Goal: Task Accomplishment & Management: Complete application form

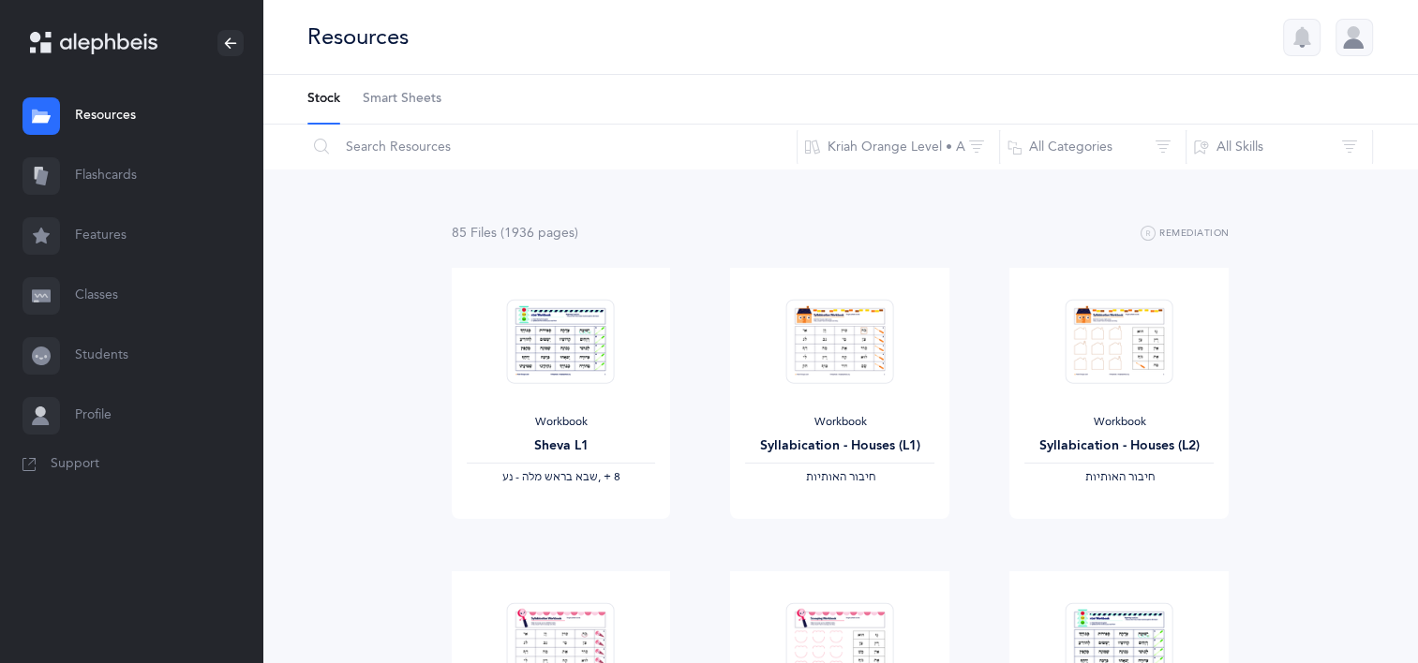
click at [77, 299] on link "Classes" at bounding box center [131, 296] width 262 height 60
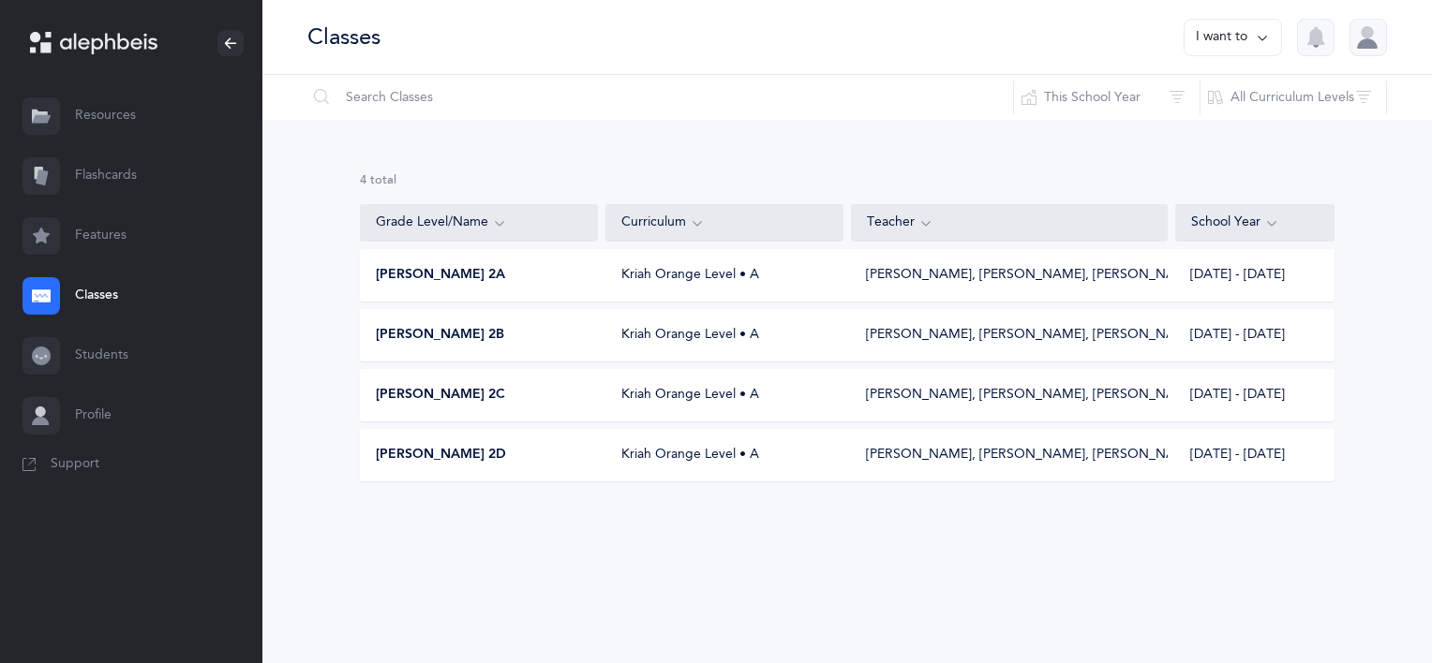
click at [492, 287] on div "[PERSON_NAME] 2A Kriah Orange Level • A [PERSON_NAME], [PERSON_NAME], [PERSON_N…" at bounding box center [847, 275] width 975 height 52
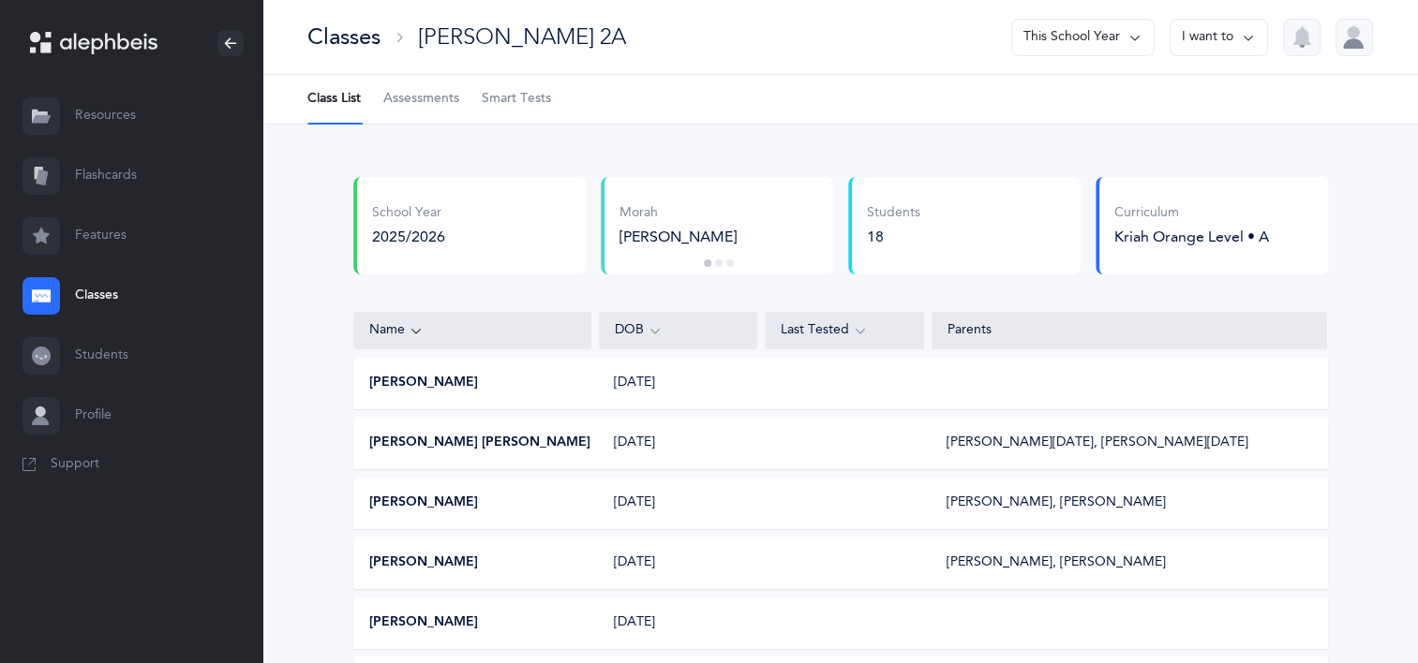
click at [409, 90] on span "Assessments" at bounding box center [421, 99] width 76 height 19
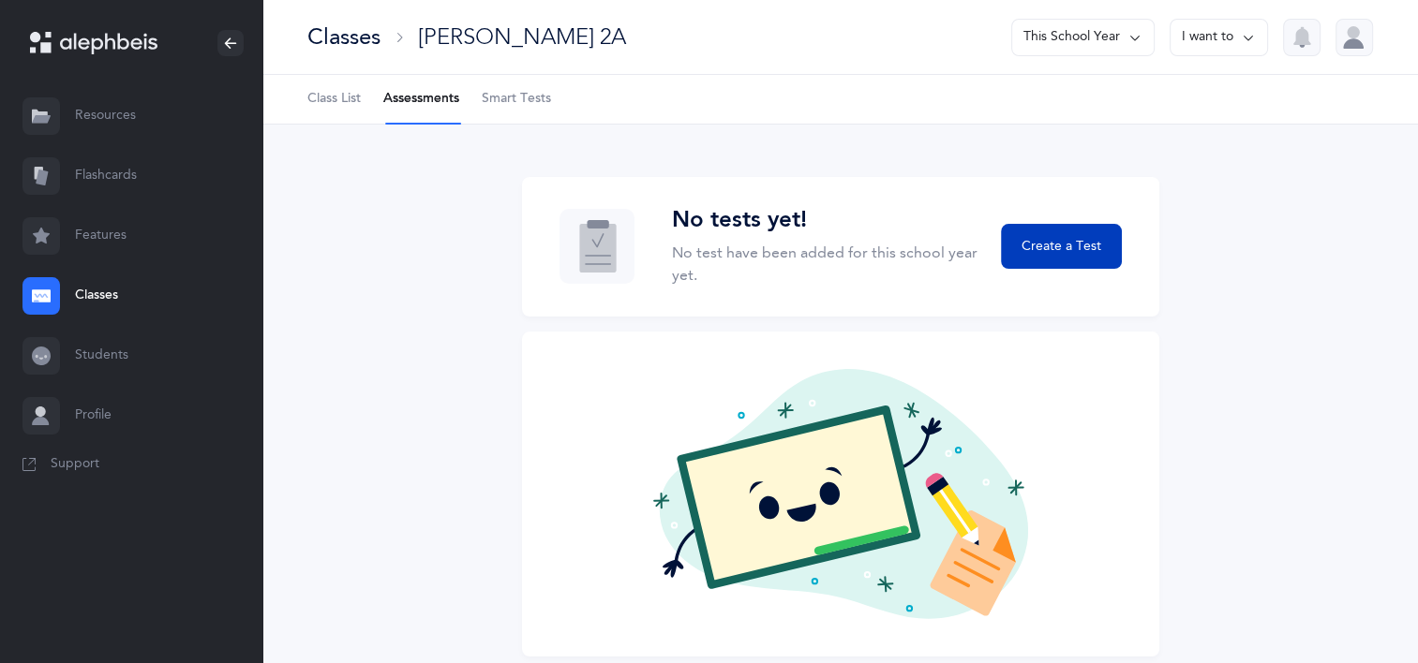
click at [1041, 255] on span "Create a Test" at bounding box center [1061, 247] width 80 height 20
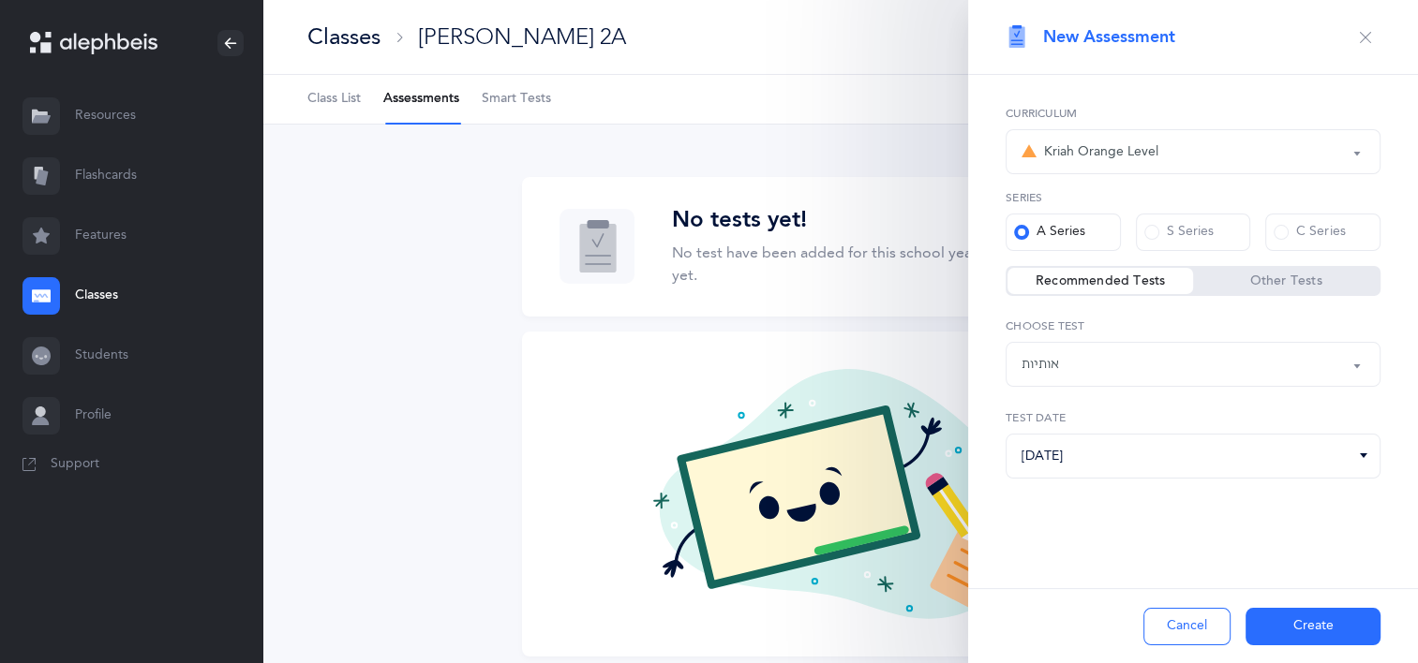
click at [417, 459] on div "No tests yet! No test have been added for this school year yet. Create a Test N…" at bounding box center [839, 428] width 1155 height 607
click at [1080, 592] on div "Cancel Create" at bounding box center [1193, 626] width 450 height 75
drag, startPoint x: 1299, startPoint y: 454, endPoint x: 1307, endPoint y: 446, distance: 11.3
click at [1307, 446] on input "[DATE]" at bounding box center [1193, 456] width 375 height 45
click at [1278, 89] on div "Kriah Red Level Kriah Orange Level Kriah Yellow Level Kriah Green Level Kriah L…" at bounding box center [1193, 340] width 450 height 531
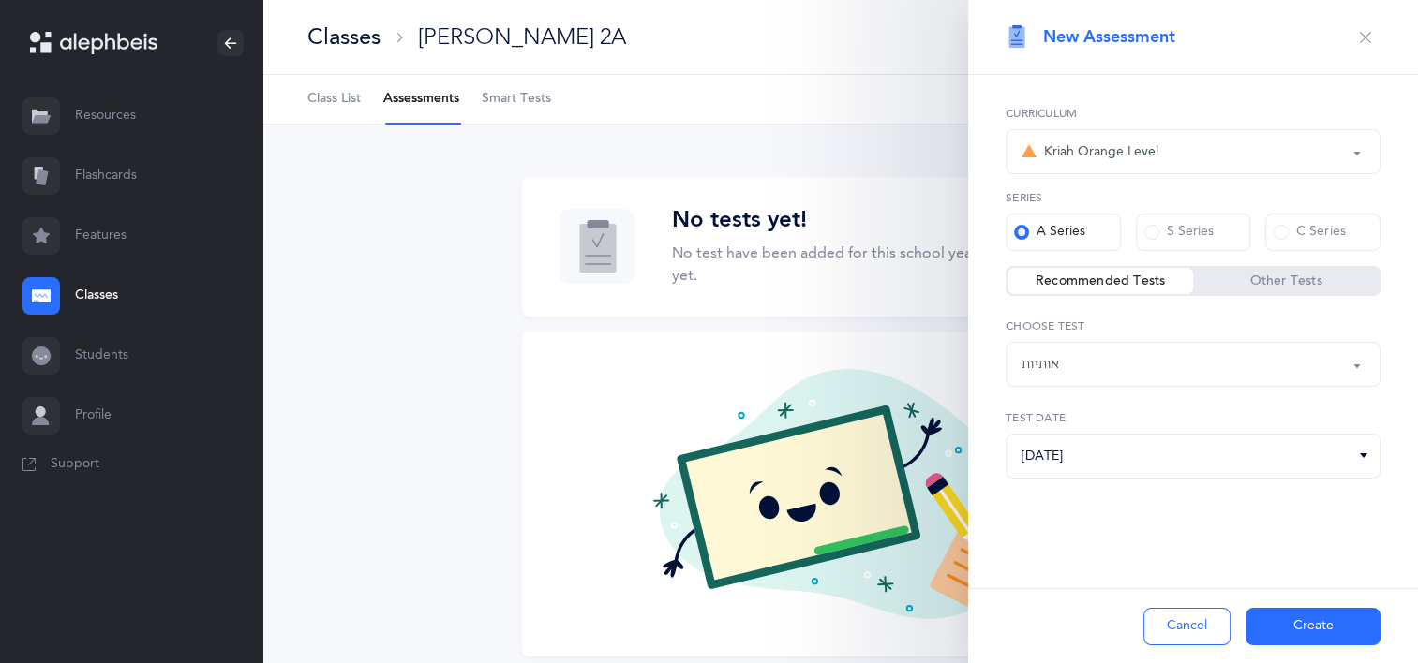
click at [1243, 364] on div "אותיות" at bounding box center [1192, 365] width 343 height 32
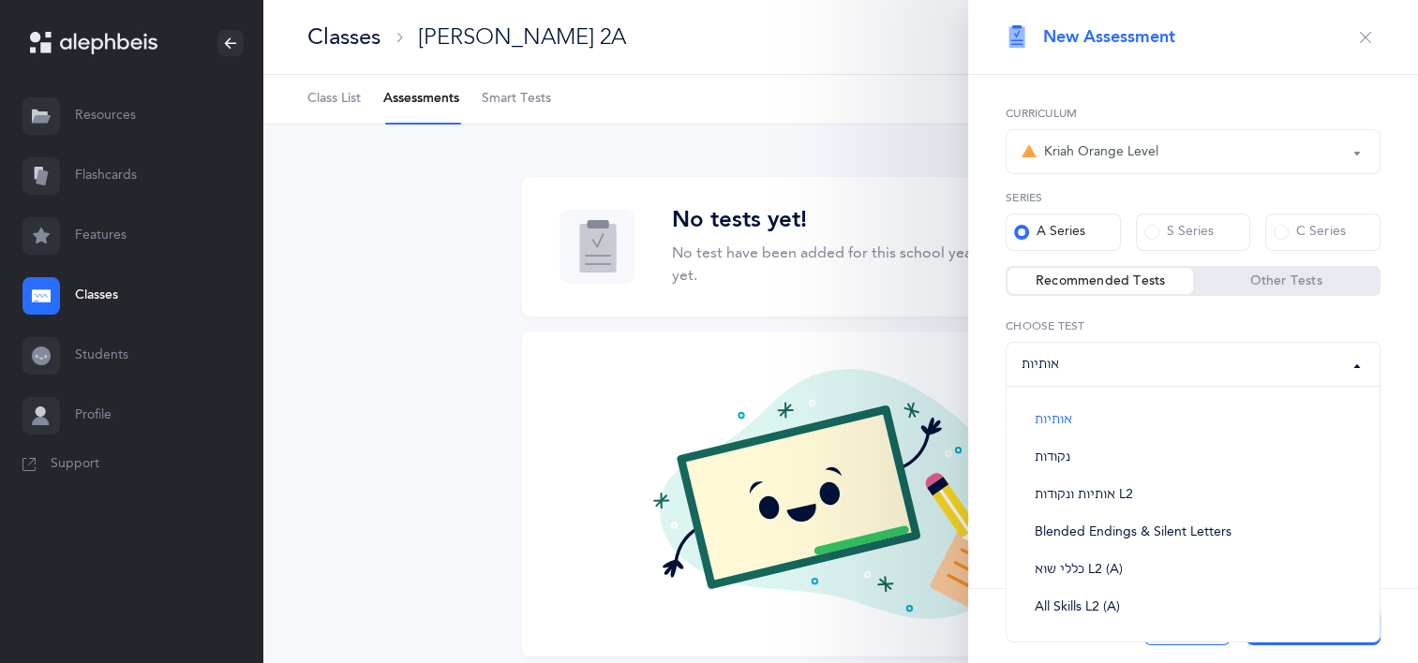
click at [1274, 124] on div "Kriah Red Level Kriah Orange Level Kriah Yellow Level Kriah Green Level Kriah L…" at bounding box center [1193, 139] width 375 height 69
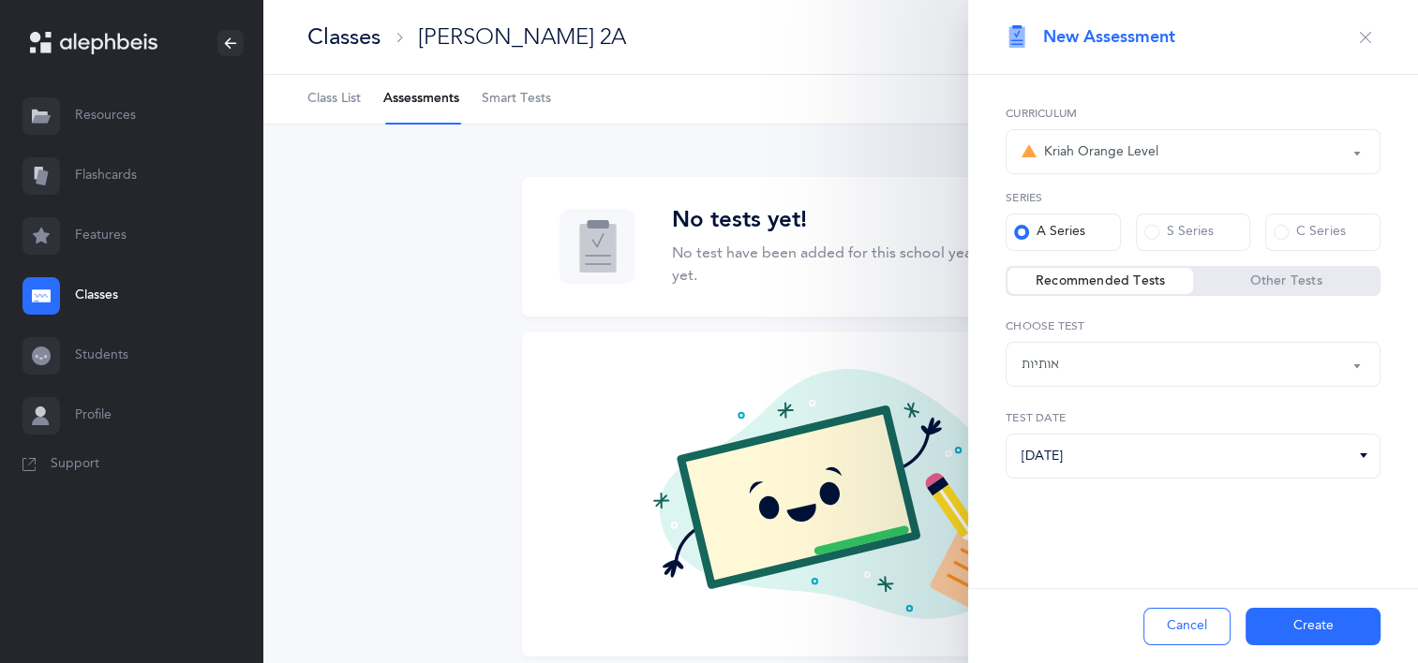
click at [1228, 364] on div "אותיות" at bounding box center [1192, 365] width 343 height 32
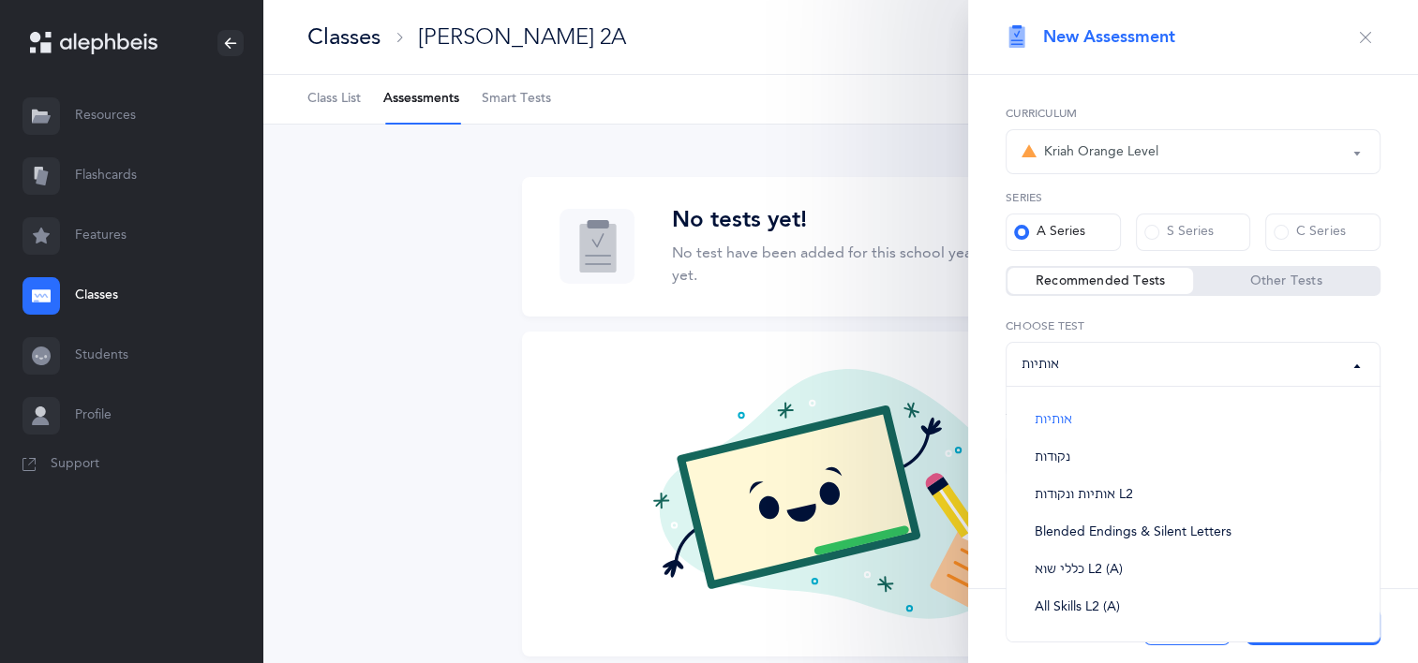
click at [1313, 134] on button "Kriah Orange Level" at bounding box center [1193, 151] width 375 height 45
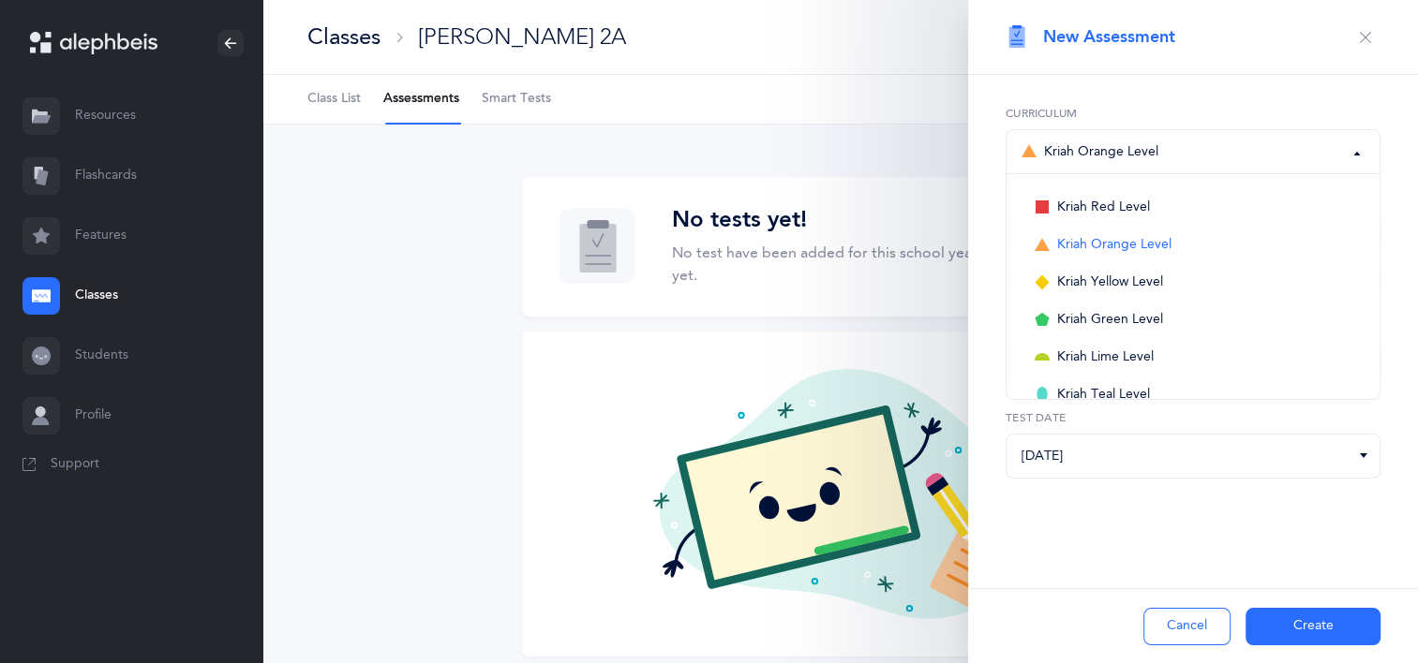
click at [1214, 89] on div "Kriah Red Level Kriah Orange Level Kriah Yellow Level Kriah Green Level Kriah L…" at bounding box center [1193, 340] width 450 height 531
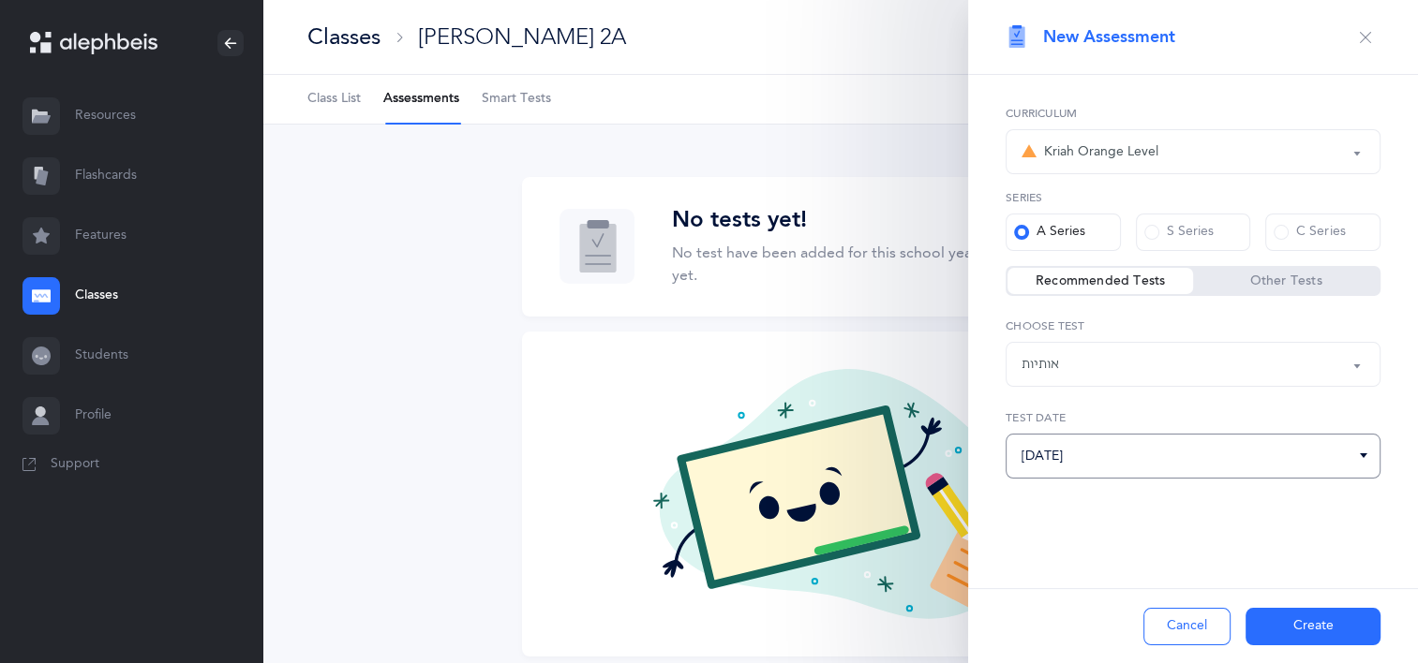
click at [1080, 455] on input "[DATE]" at bounding box center [1193, 456] width 375 height 45
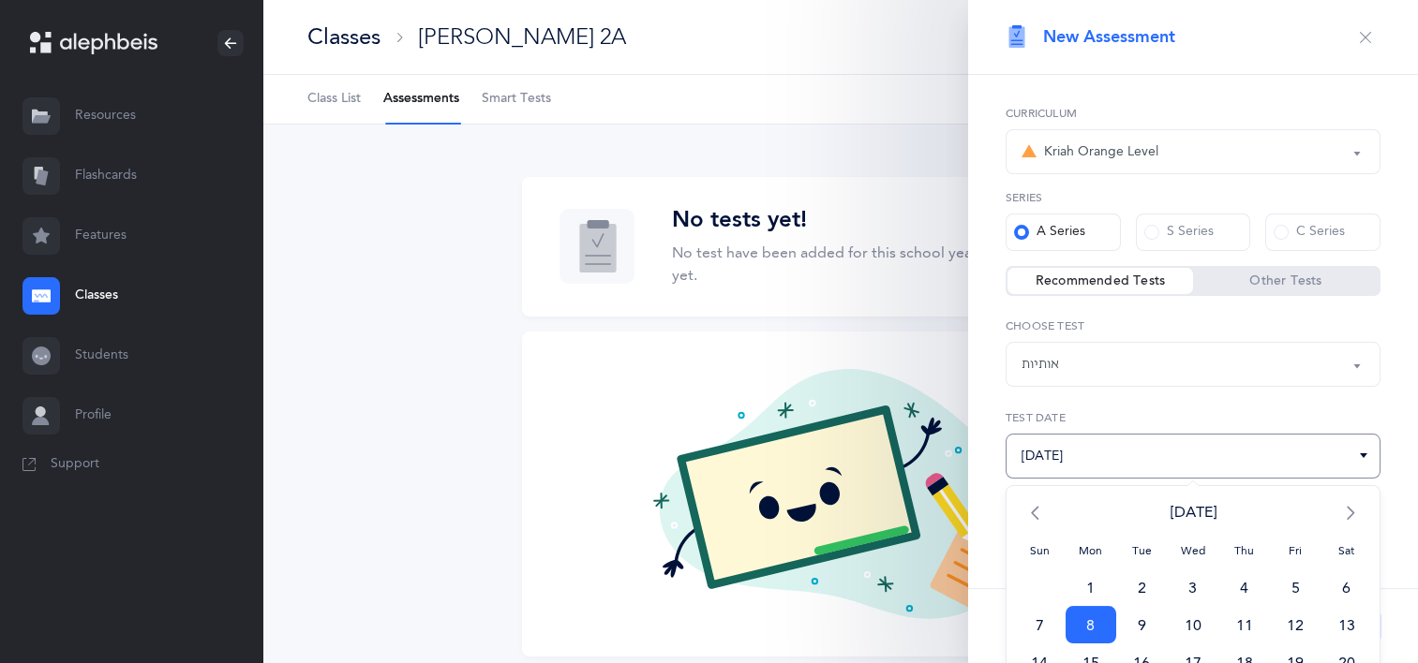
scroll to position [94, 0]
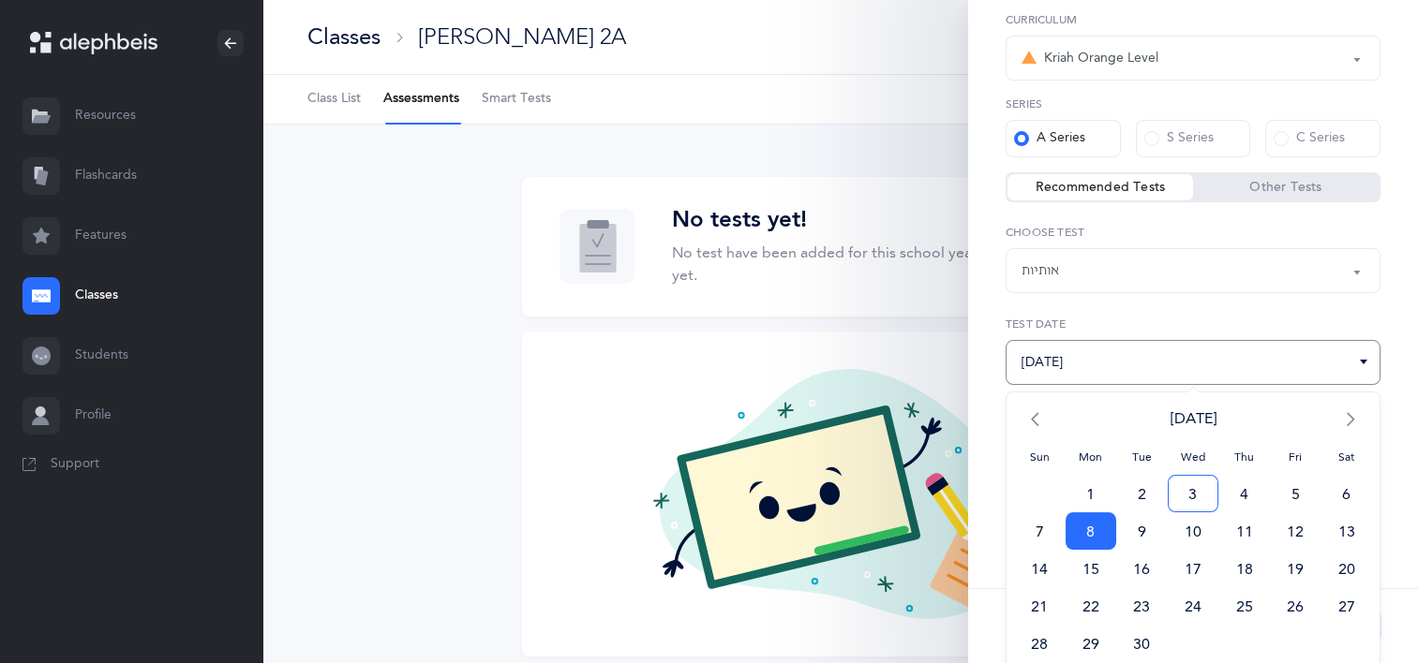
click at [1181, 491] on span "3" at bounding box center [1194, 493] width 52 height 37
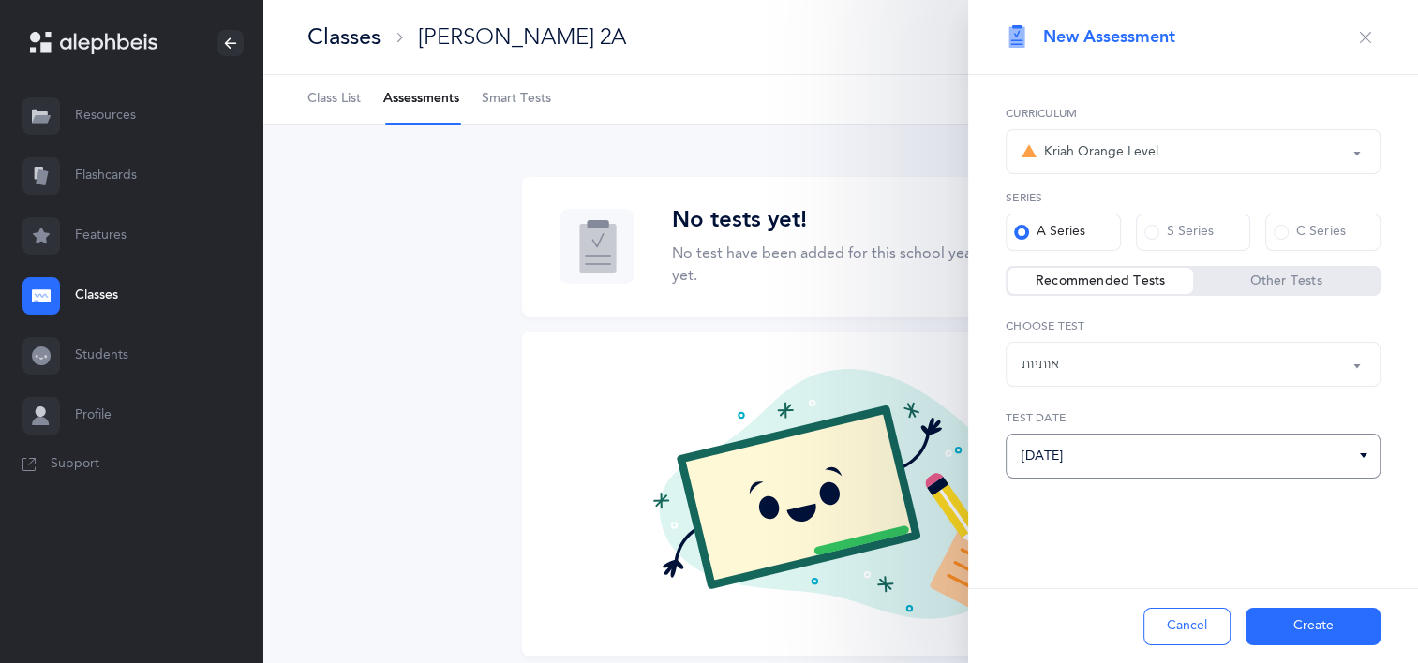
click at [1304, 452] on input "[DATE]" at bounding box center [1193, 456] width 375 height 45
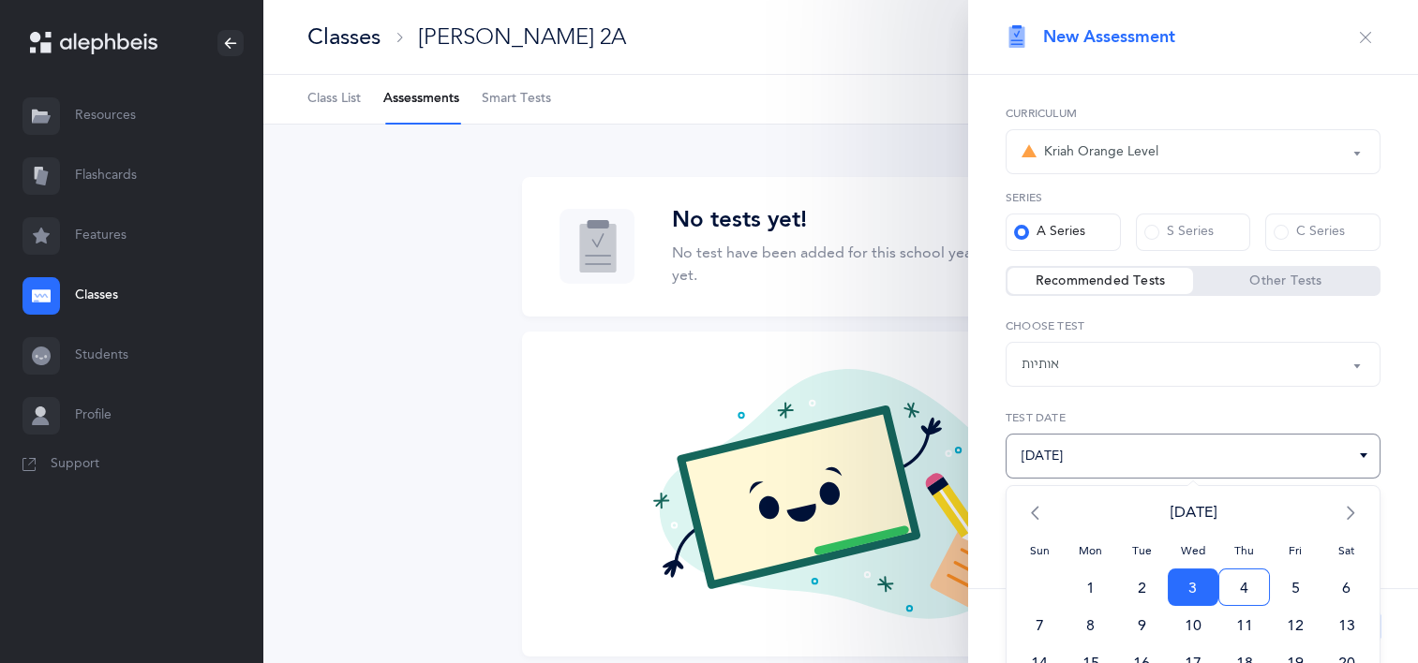
click at [1229, 585] on span "4" at bounding box center [1244, 587] width 52 height 37
type input "[DATE]"
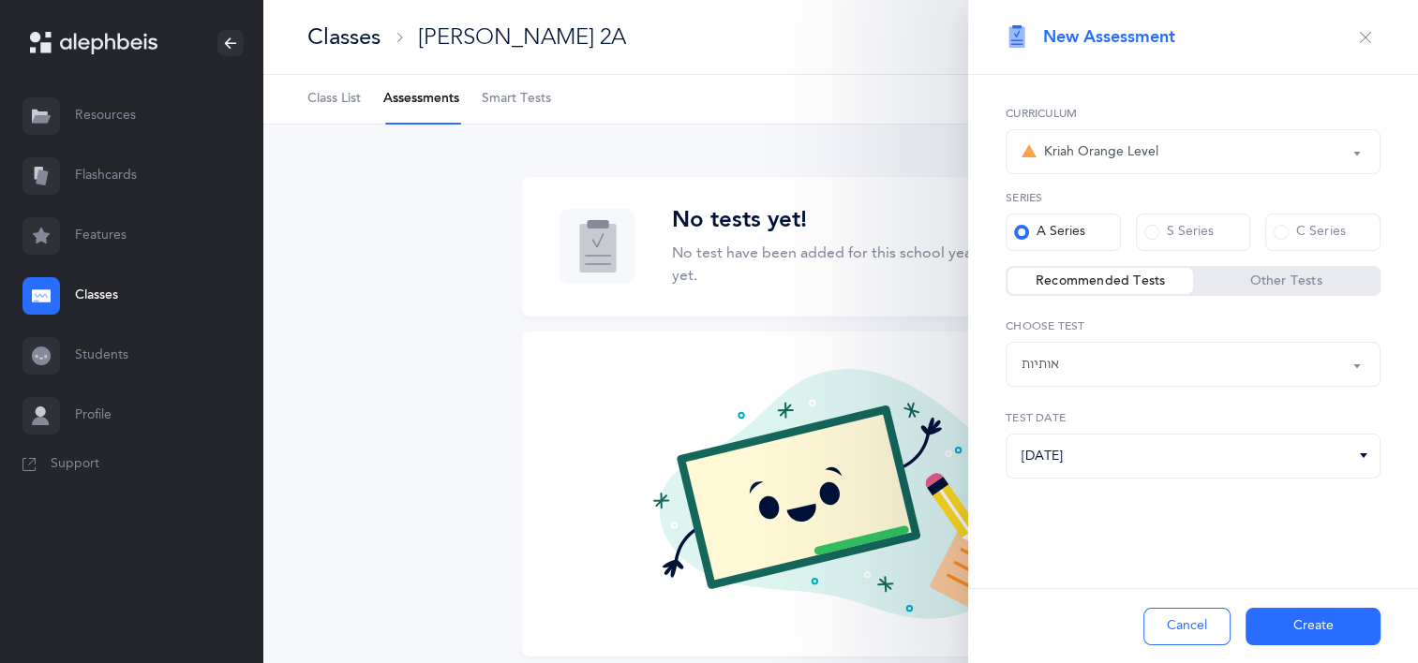
click at [1286, 621] on button "Create" at bounding box center [1312, 626] width 135 height 37
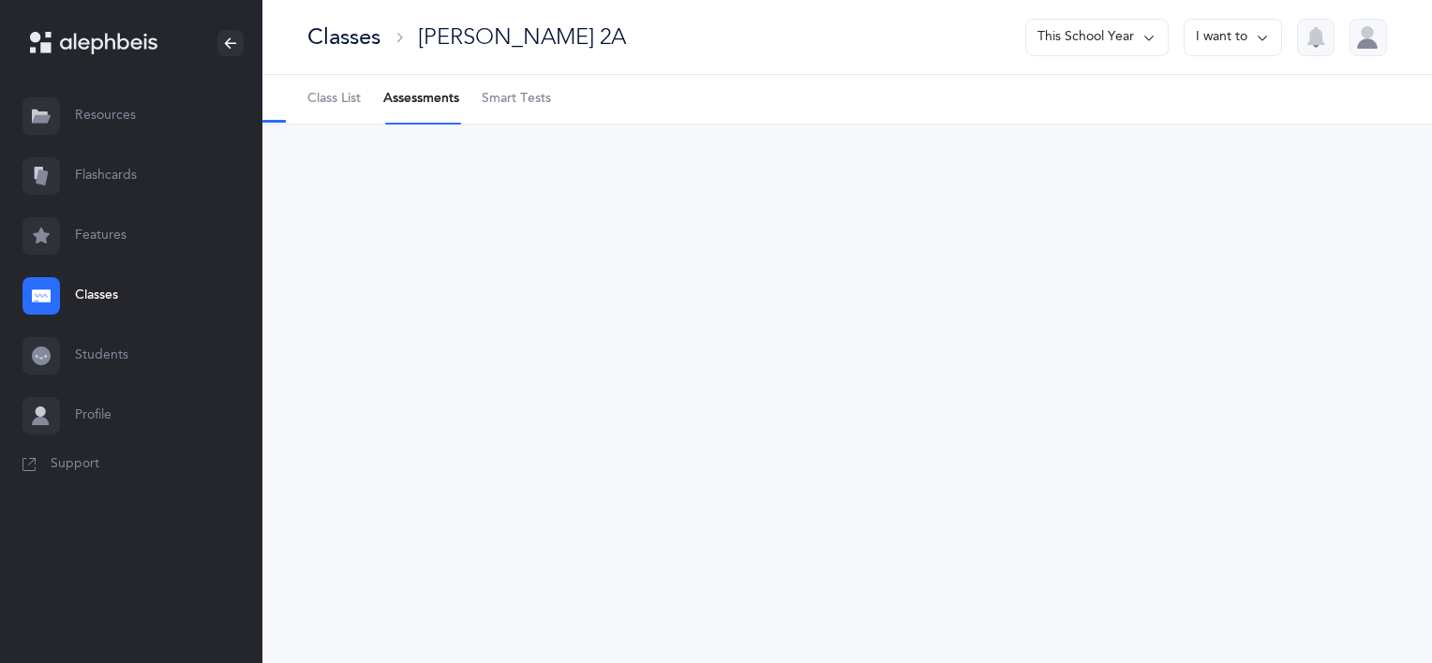
select select "2"
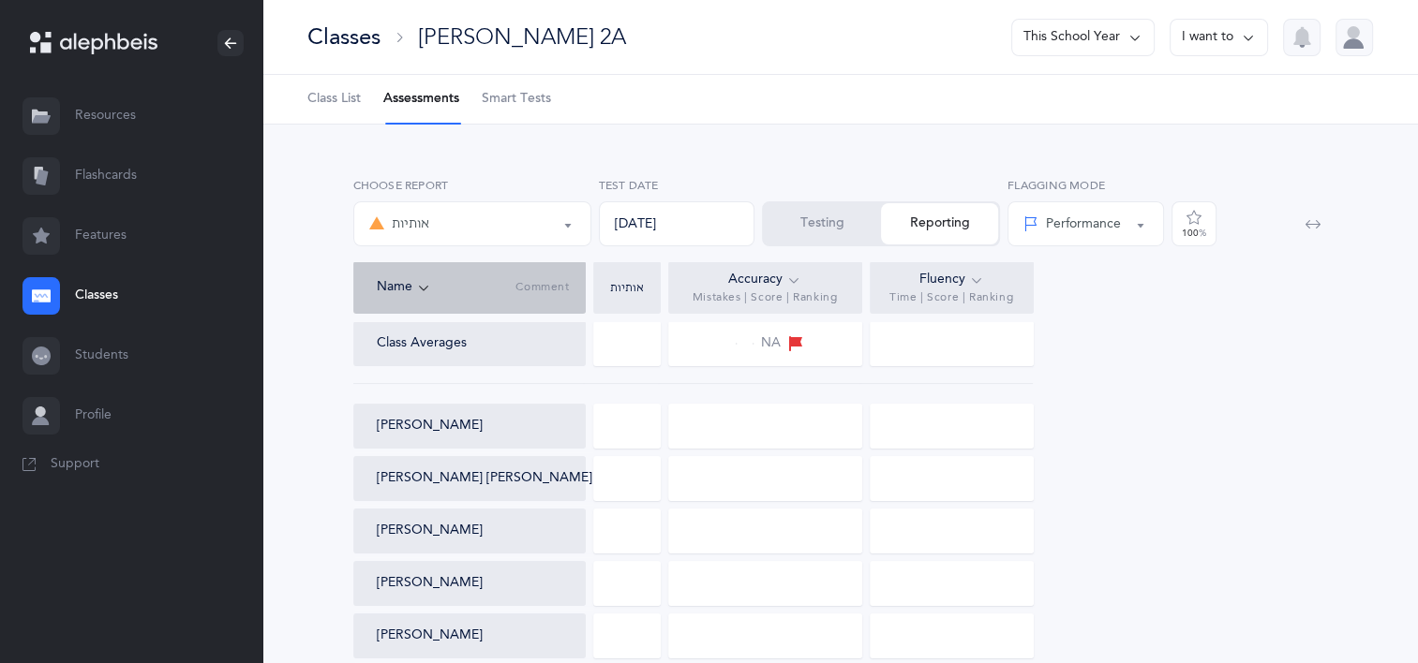
click at [845, 213] on button "Testing" at bounding box center [822, 223] width 117 height 41
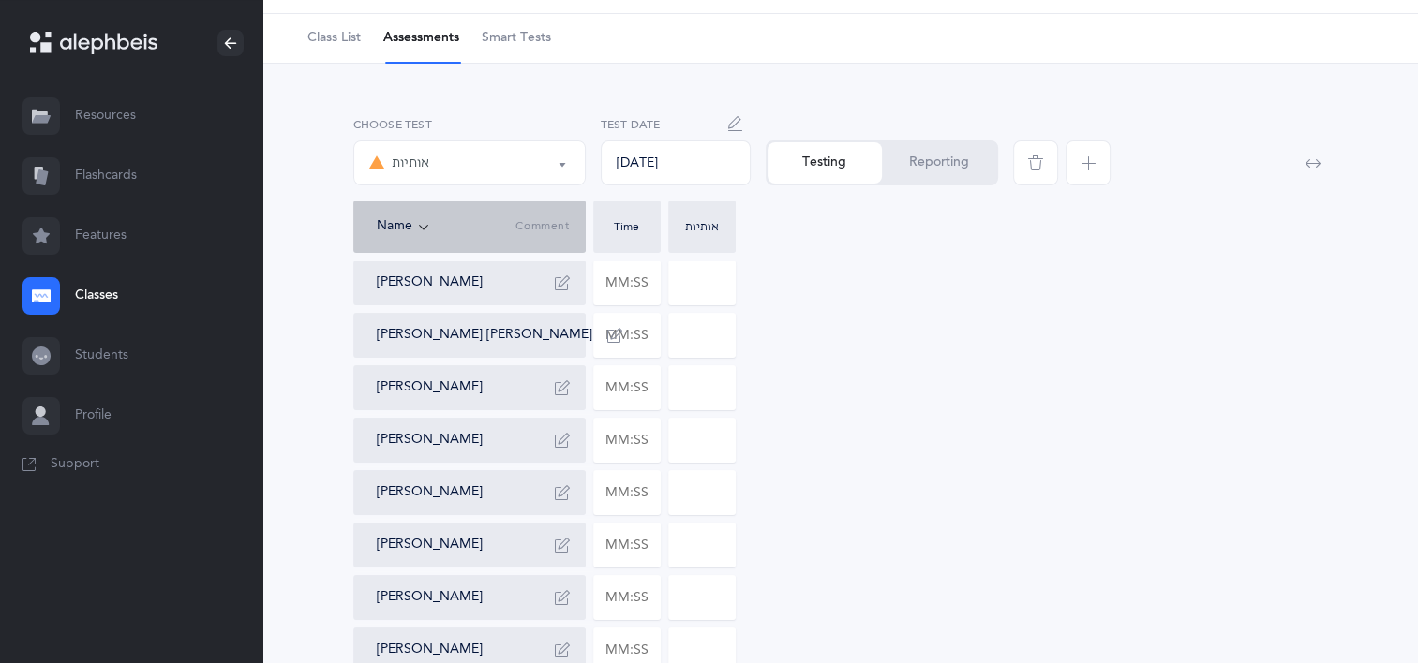
scroll to position [94, 0]
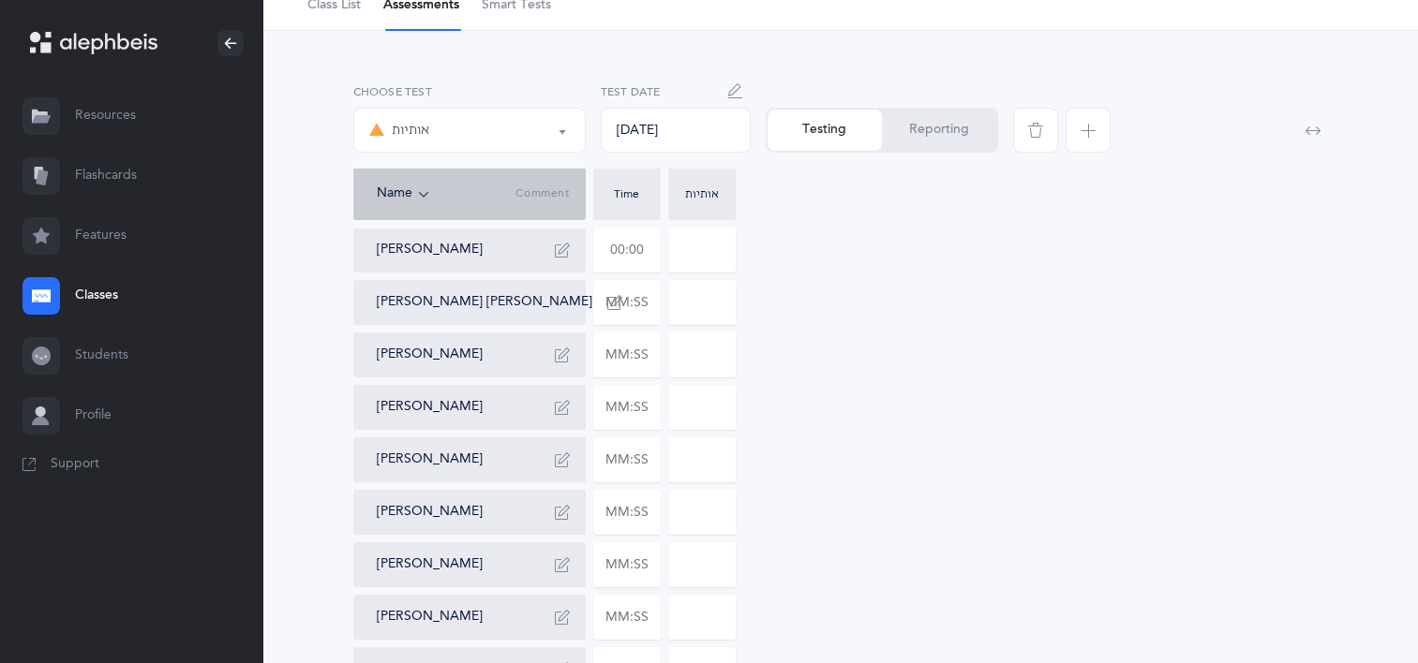
click at [629, 251] on input "text" at bounding box center [627, 250] width 66 height 43
type input "01:34"
type input "0"
click at [681, 250] on input "0" at bounding box center [702, 250] width 66 height 43
type input "2"
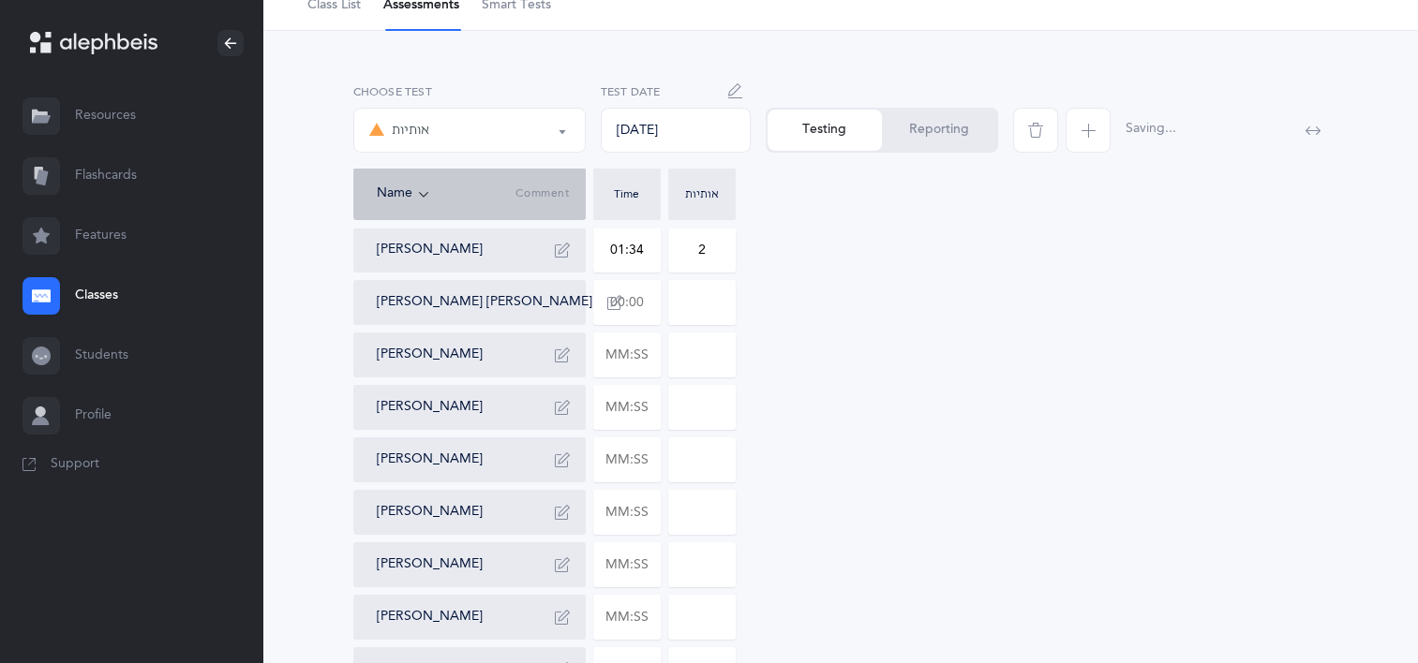
click at [619, 305] on input "text" at bounding box center [627, 302] width 66 height 43
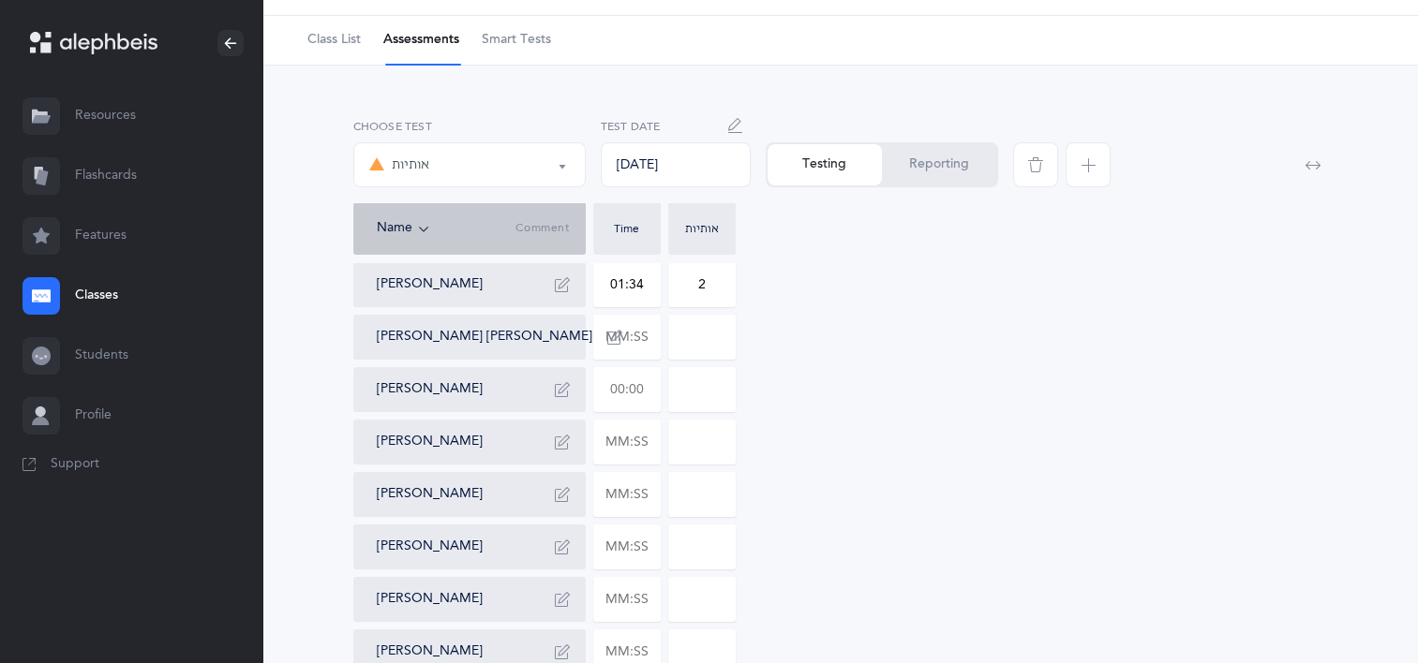
scroll to position [0, 0]
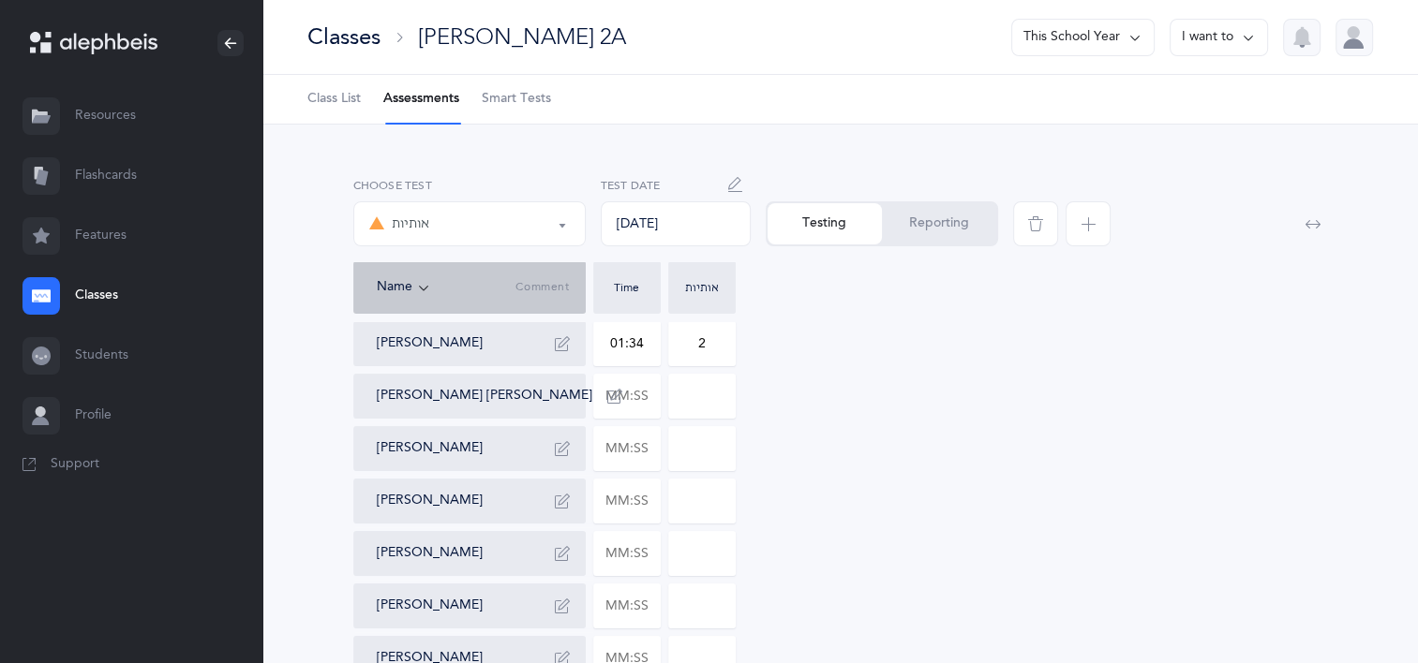
click at [1095, 229] on icon "button" at bounding box center [1088, 223] width 15 height 15
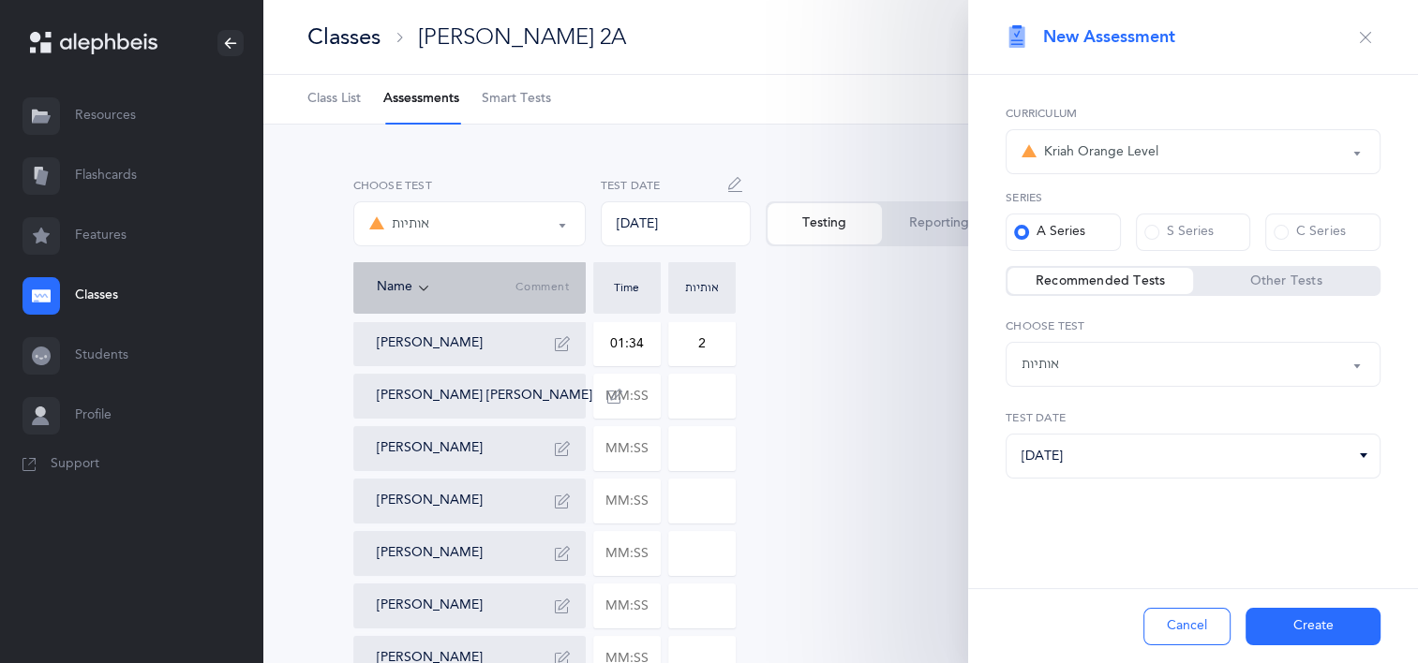
click at [1176, 618] on button "Cancel" at bounding box center [1186, 626] width 87 height 37
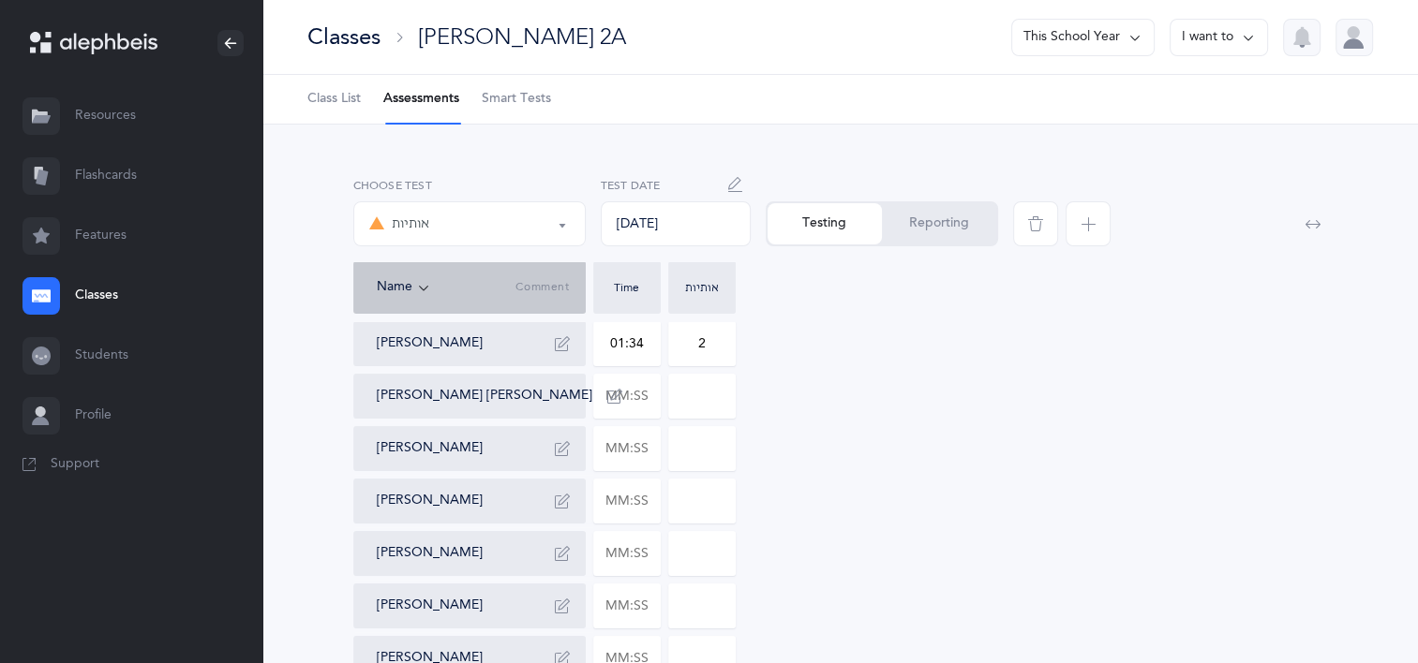
click at [686, 411] on input at bounding box center [702, 396] width 66 height 43
click at [641, 394] on input "text" at bounding box center [627, 396] width 66 height 43
type input "01:14"
type input "0"
click at [706, 392] on input "0" at bounding box center [702, 396] width 66 height 43
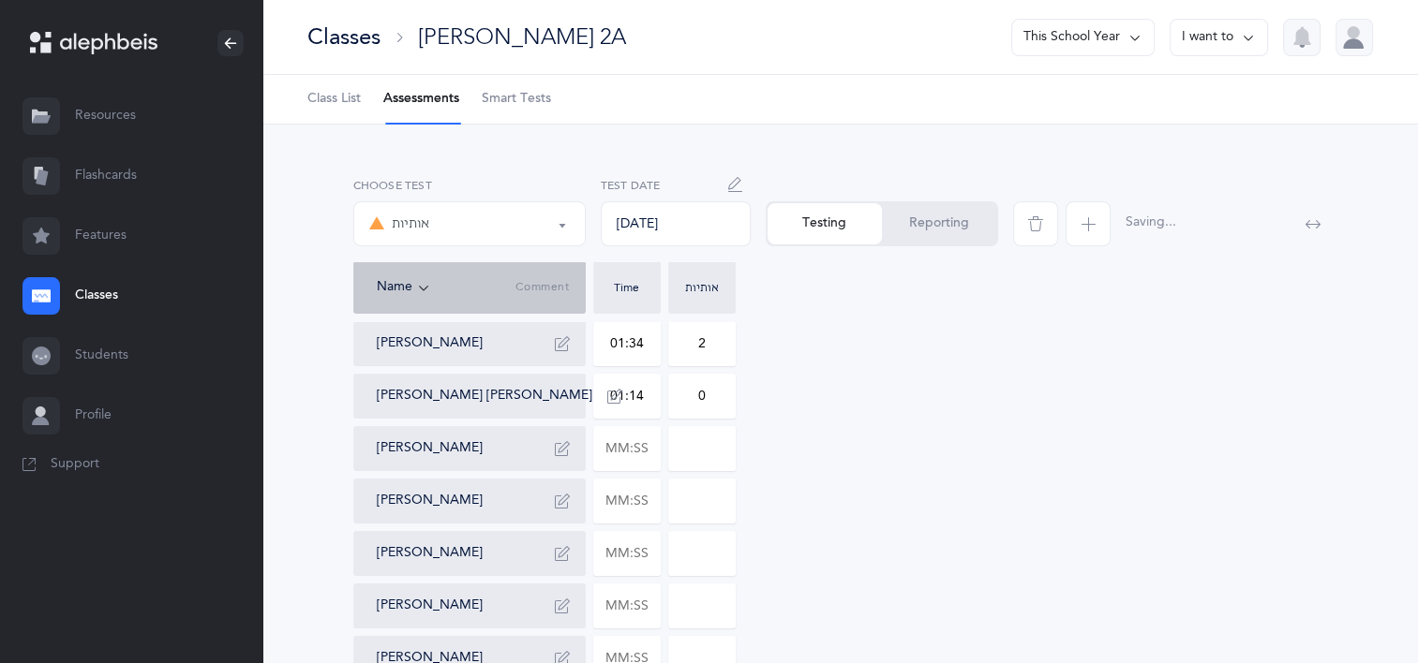
click at [637, 445] on input "text" at bounding box center [627, 448] width 66 height 43
click at [622, 461] on input "text" at bounding box center [627, 448] width 66 height 43
type input "02:19"
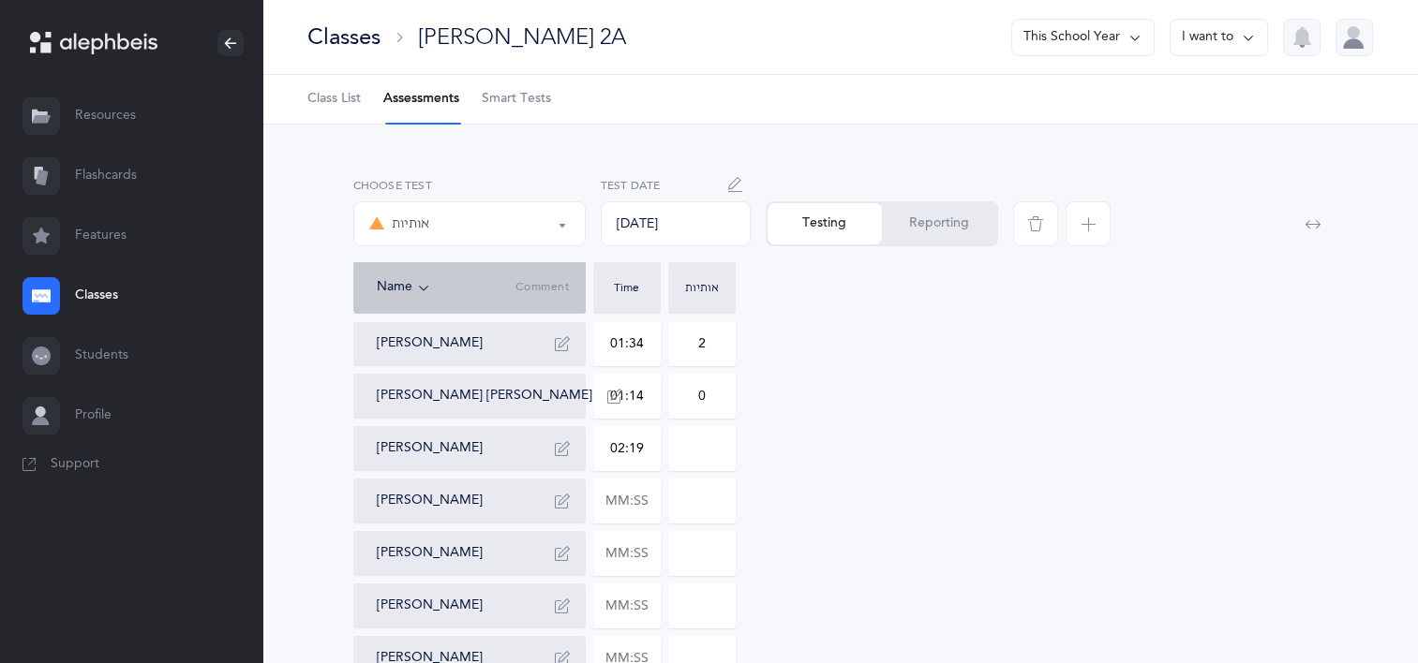
type input "0"
click at [678, 439] on input "0" at bounding box center [702, 448] width 66 height 43
type input "6"
click at [612, 512] on input "text" at bounding box center [627, 501] width 66 height 43
type input "01:14"
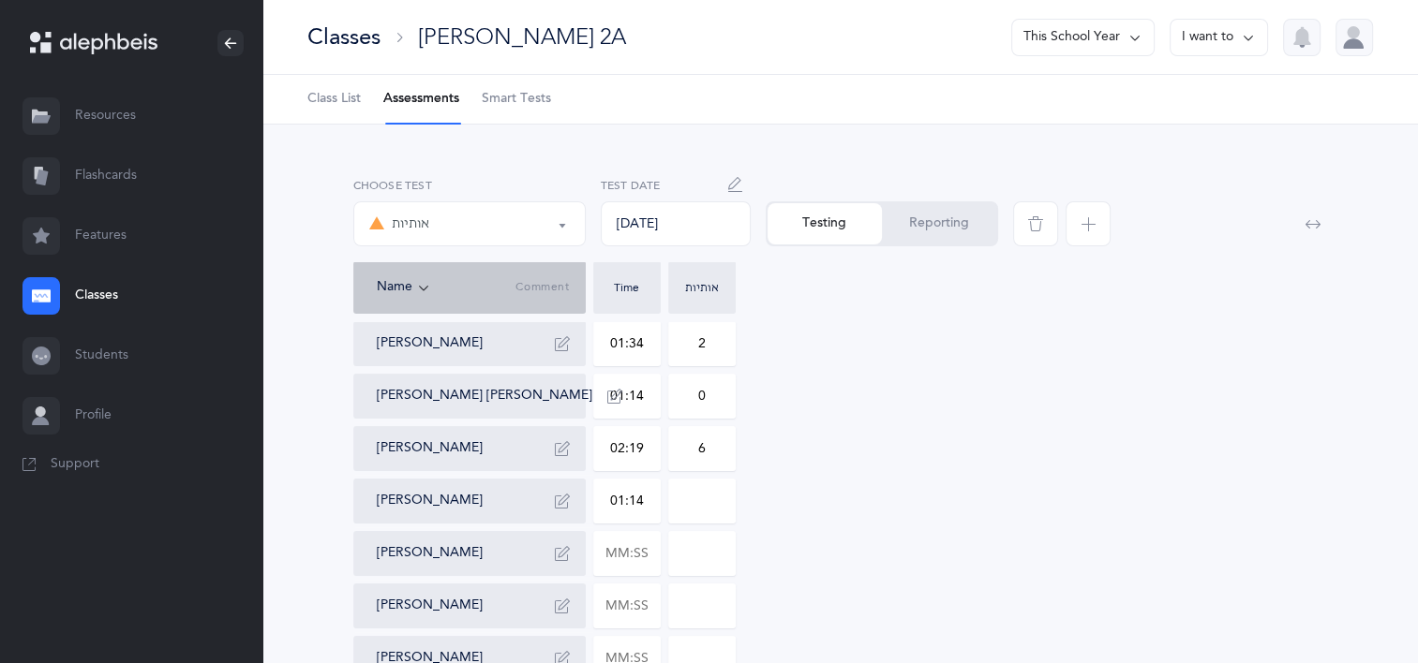
type input "0"
click at [709, 506] on input "0" at bounding box center [702, 501] width 66 height 43
type input "3"
click at [638, 564] on input "text" at bounding box center [627, 553] width 66 height 43
type input "01:17"
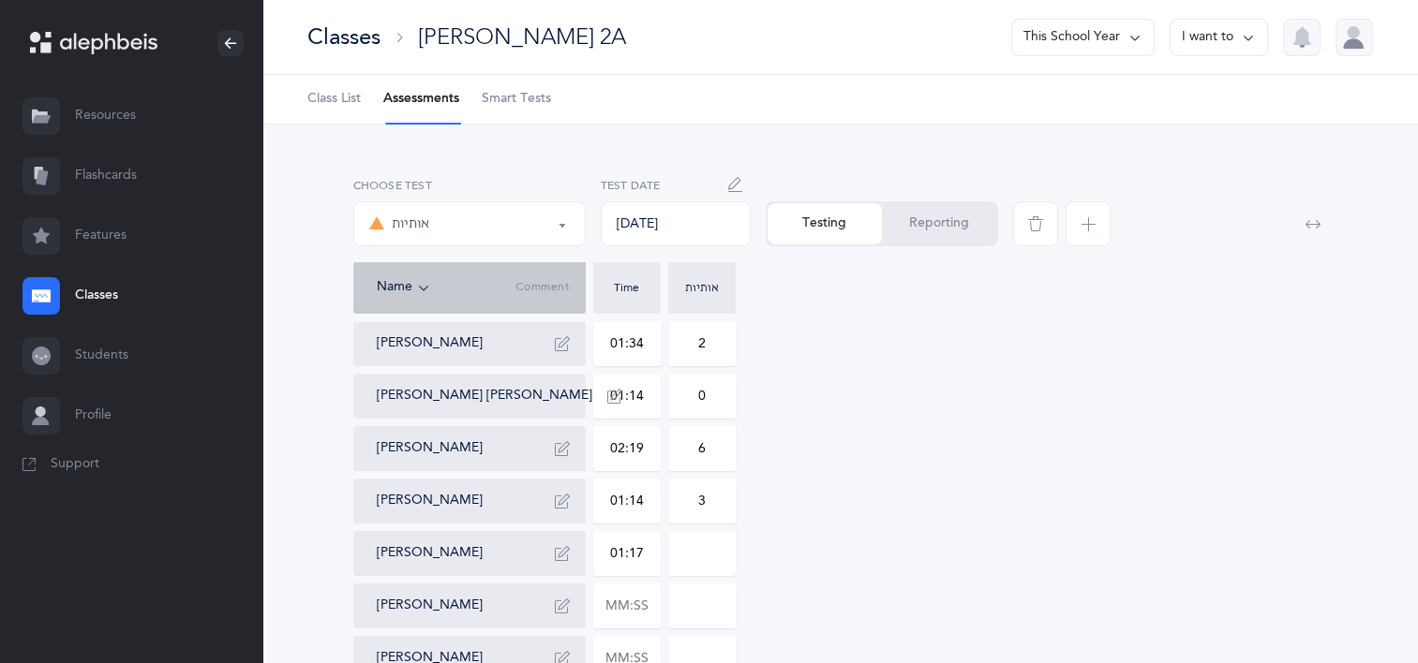
type input "0"
click at [725, 553] on input "0" at bounding box center [702, 553] width 66 height 43
type input "2"
click at [633, 604] on input "text" at bounding box center [627, 606] width 66 height 43
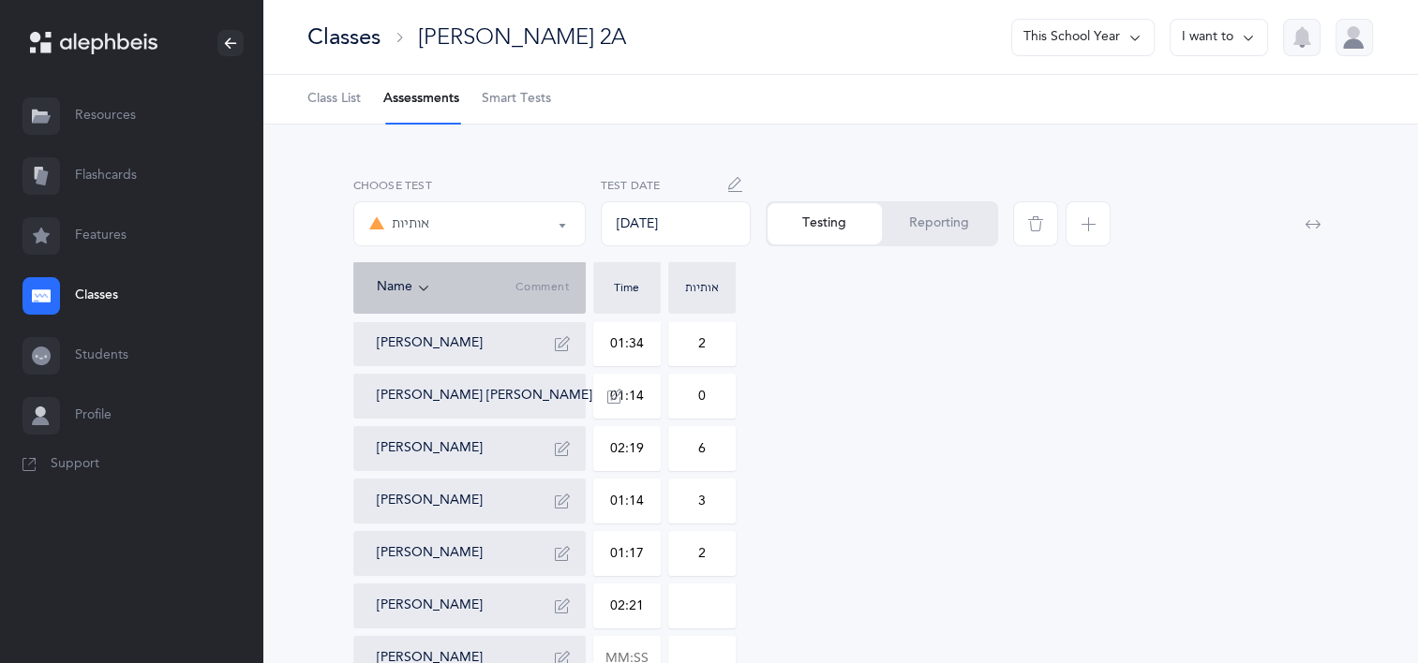
type input "02:21"
type input "0"
click at [723, 595] on input "0" at bounding box center [702, 606] width 66 height 43
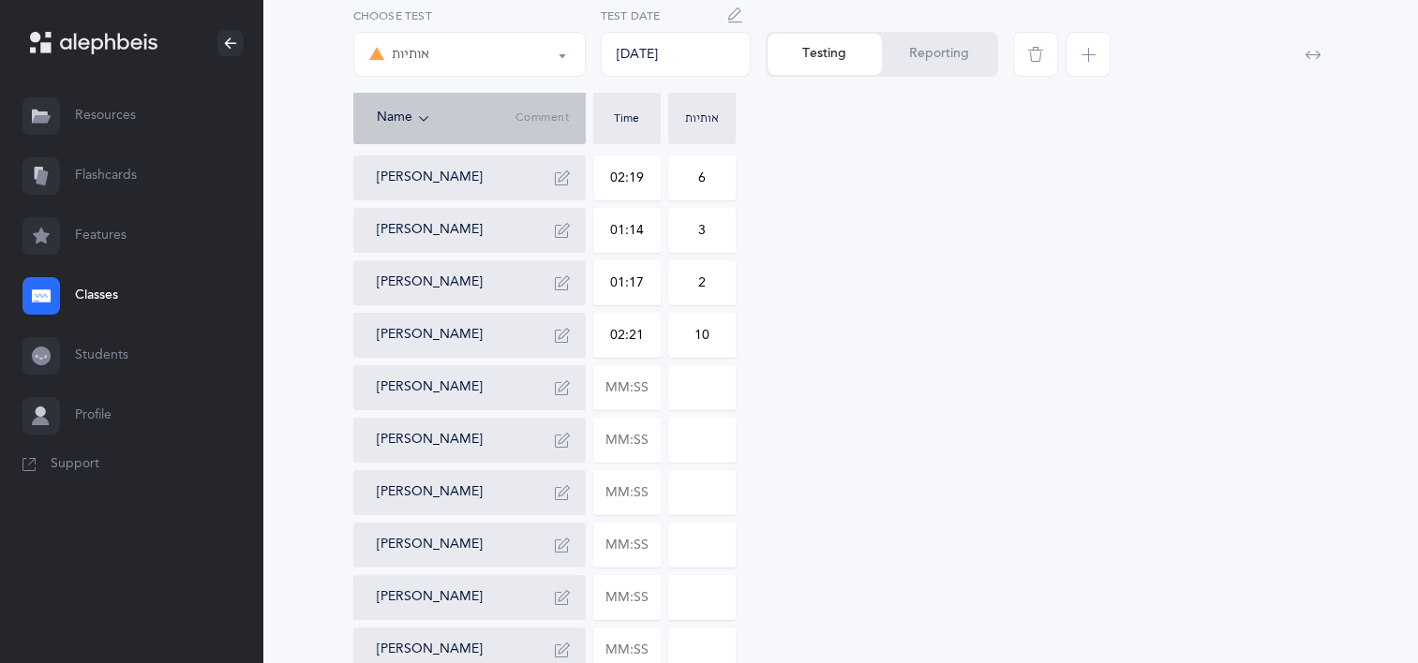
scroll to position [281, 0]
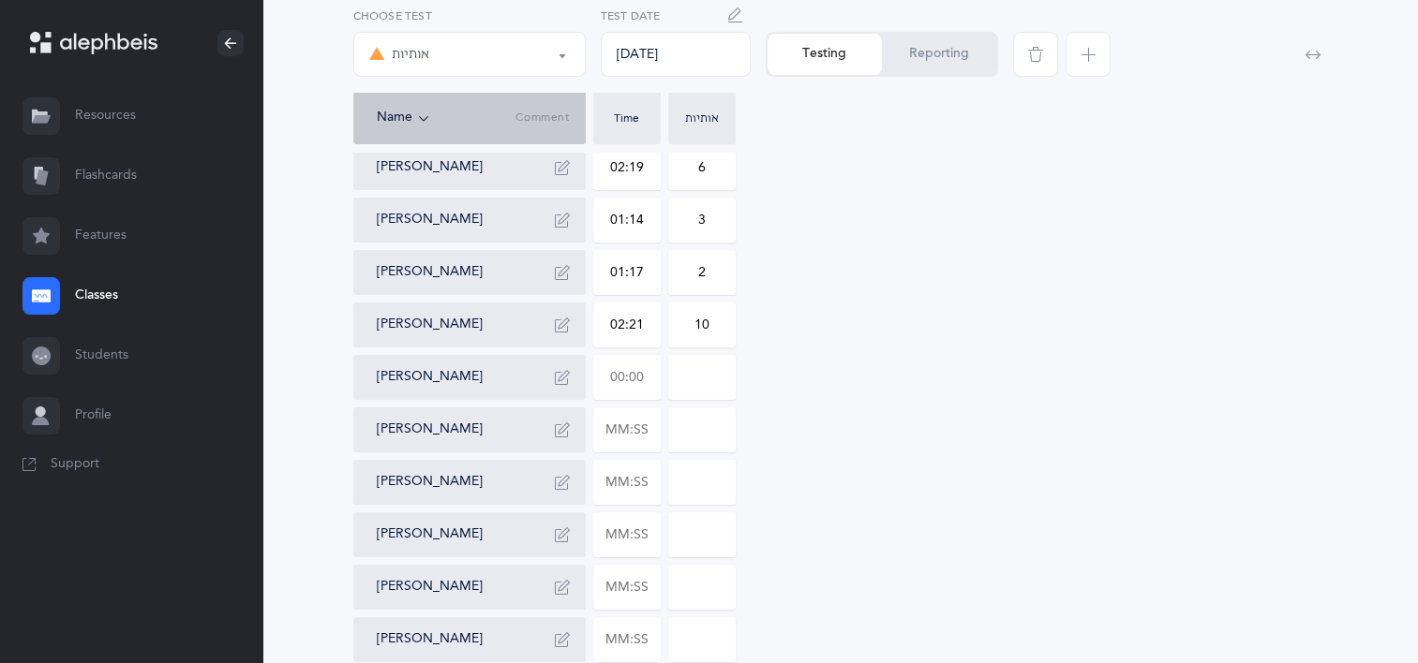
type input "10"
click at [639, 382] on input "text" at bounding box center [627, 377] width 66 height 43
type input "01:30"
type input "0"
click at [714, 383] on input "0" at bounding box center [702, 377] width 66 height 43
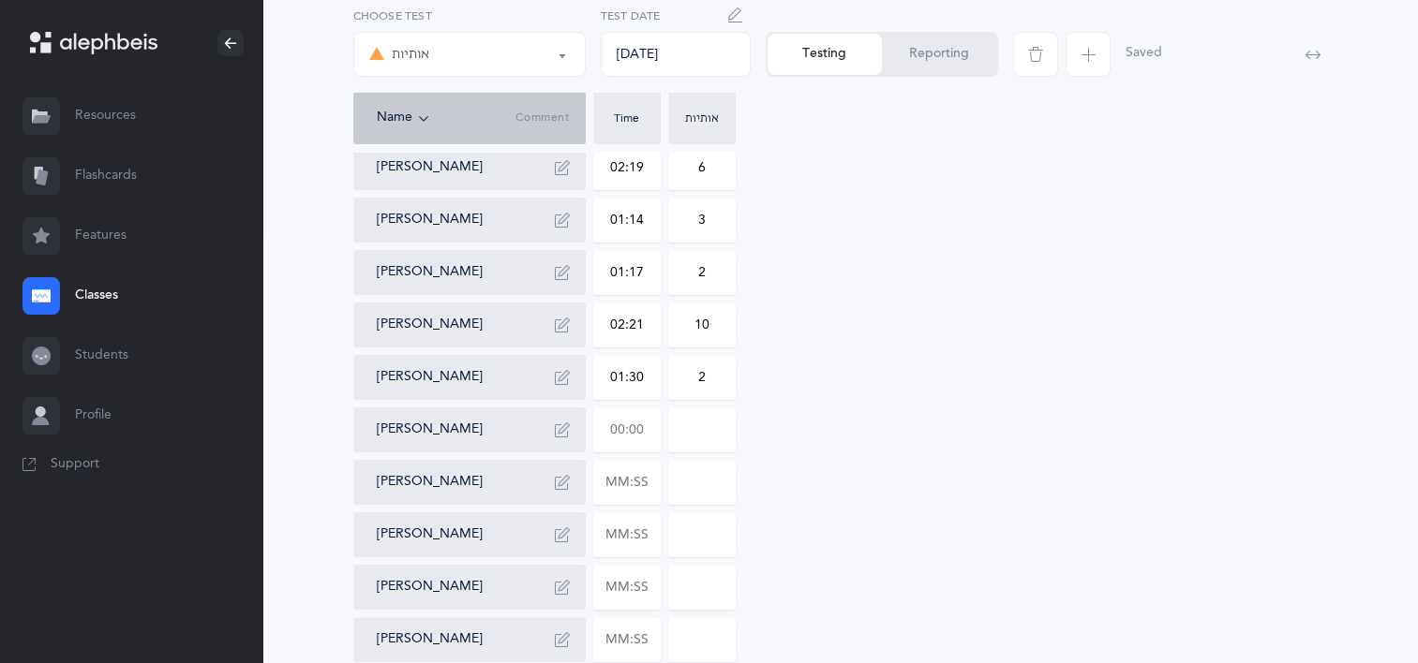
type input "2"
click at [636, 446] on input "text" at bounding box center [627, 430] width 66 height 43
click at [648, 437] on input "text" at bounding box center [627, 430] width 66 height 43
type input "01:29"
type input "0"
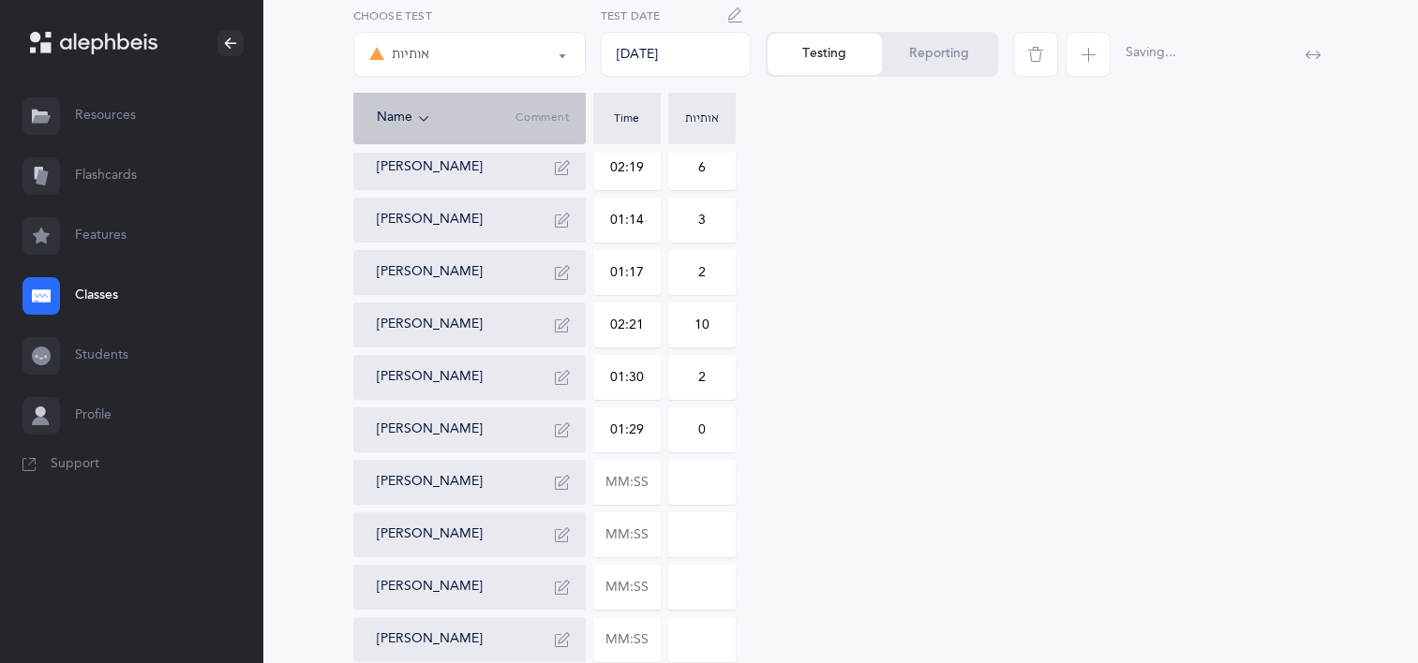
click at [710, 425] on input "0" at bounding box center [702, 430] width 66 height 43
type input "2"
drag, startPoint x: 631, startPoint y: 476, endPoint x: 644, endPoint y: 490, distance: 19.2
click at [638, 487] on input "text" at bounding box center [627, 482] width 66 height 43
click at [646, 488] on input "text" at bounding box center [627, 482] width 66 height 43
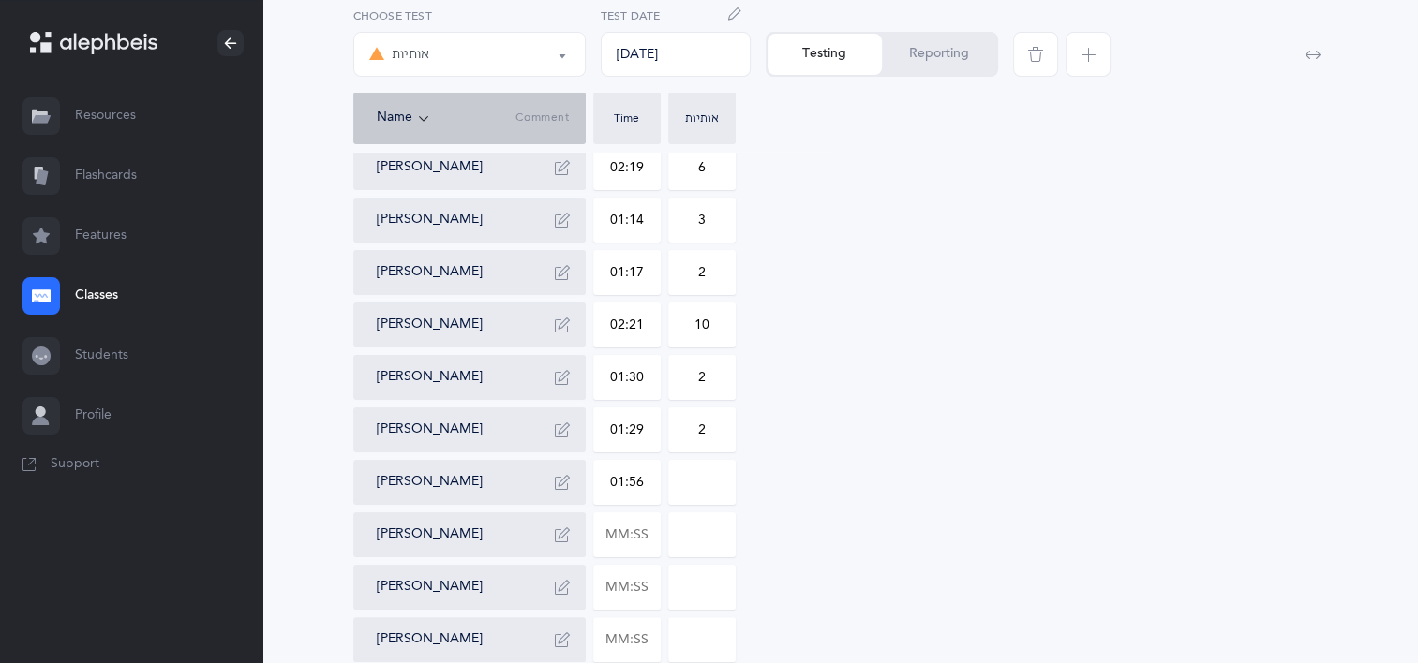
type input "01:56"
type input "0"
click at [725, 482] on input "0" at bounding box center [702, 482] width 66 height 43
type input "6"
click at [641, 528] on input "text" at bounding box center [627, 535] width 66 height 43
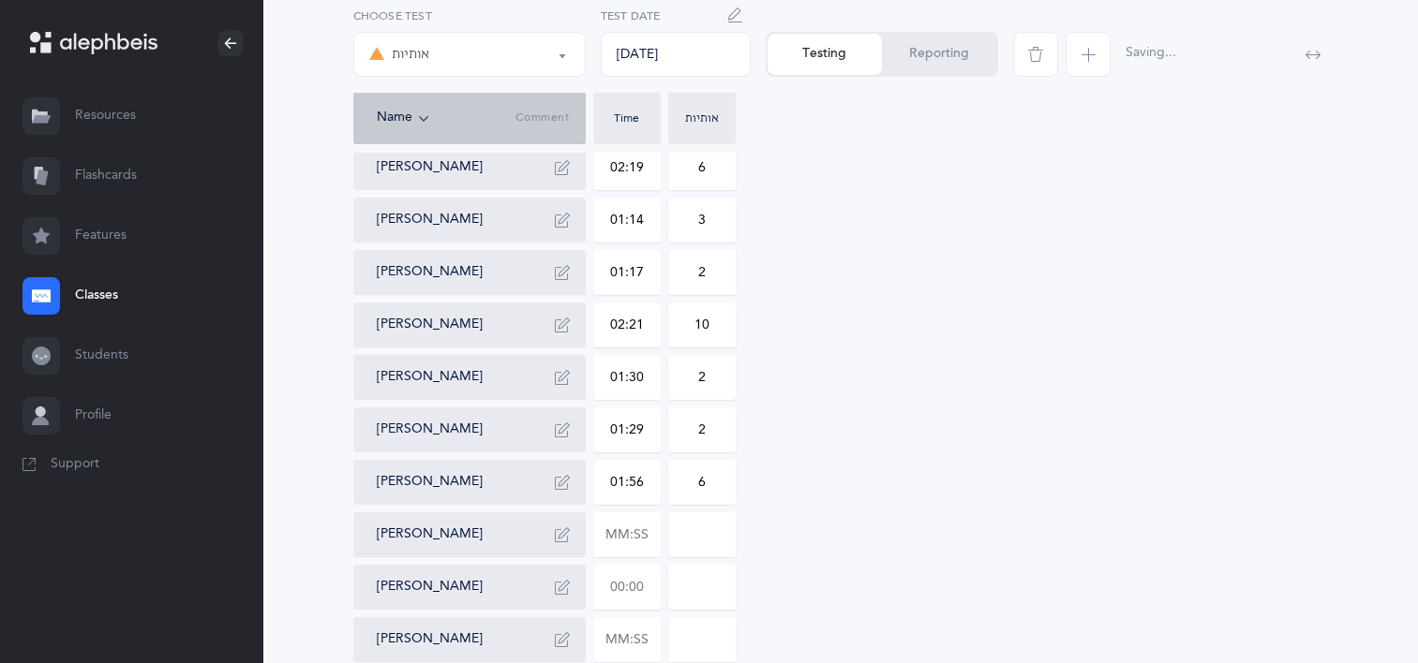
click at [641, 598] on input "text" at bounding box center [627, 587] width 66 height 43
type input "01:09"
type input "0"
click at [1019, 568] on div "[PERSON_NAME] 01:34 2 [PERSON_NAME] [PERSON_NAME] 01:14 0 [PERSON_NAME] 02:19 6…" at bounding box center [840, 508] width 975 height 937
click at [648, 633] on input "text" at bounding box center [627, 640] width 66 height 43
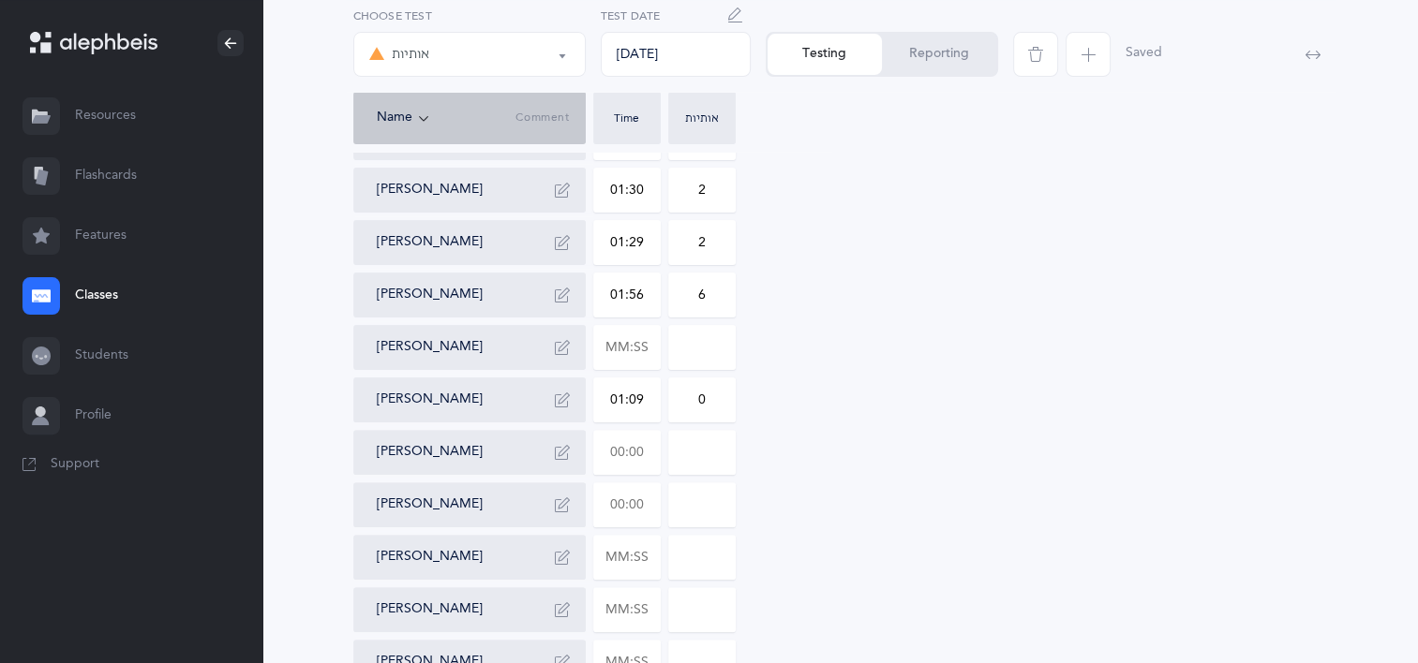
scroll to position [562, 0]
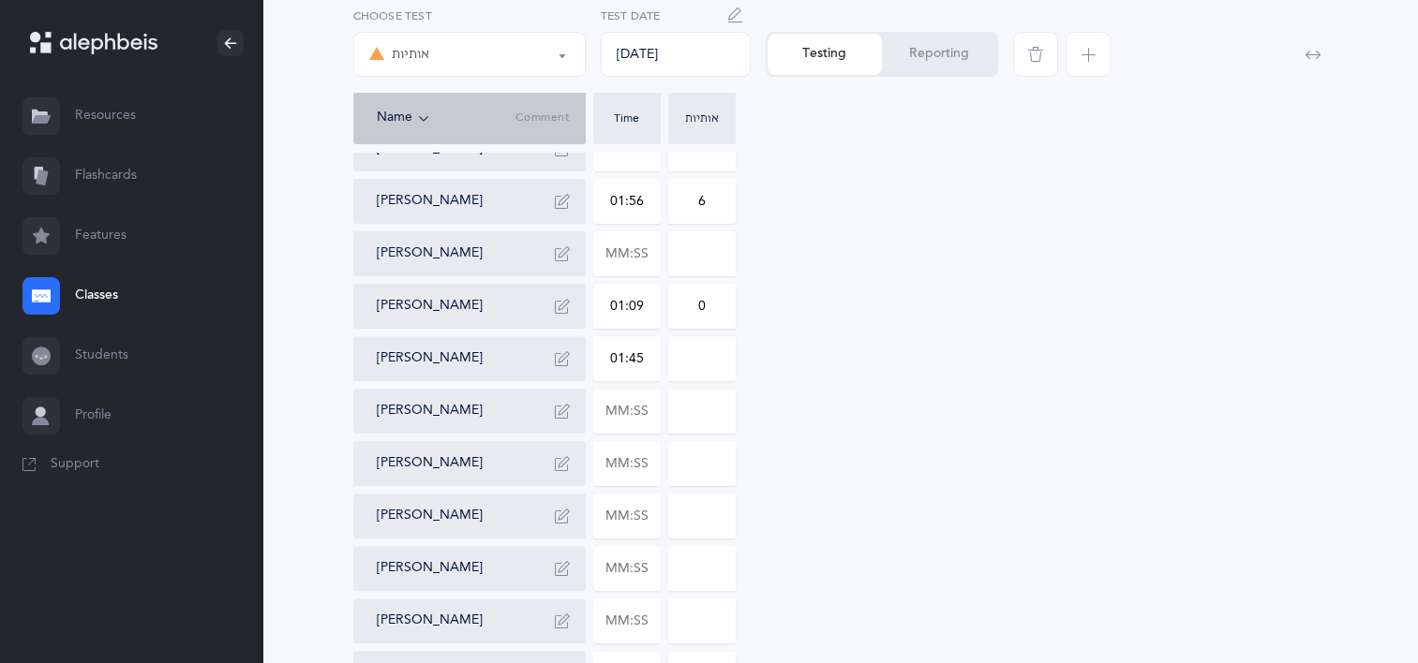
type input "01:45"
type input "0"
click at [735, 356] on div "[PERSON_NAME] 01:34 2 [PERSON_NAME] [PERSON_NAME] 01:14 0 [PERSON_NAME] 02:19 6…" at bounding box center [840, 227] width 975 height 937
click at [730, 365] on input "0" at bounding box center [702, 358] width 66 height 43
type input "1"
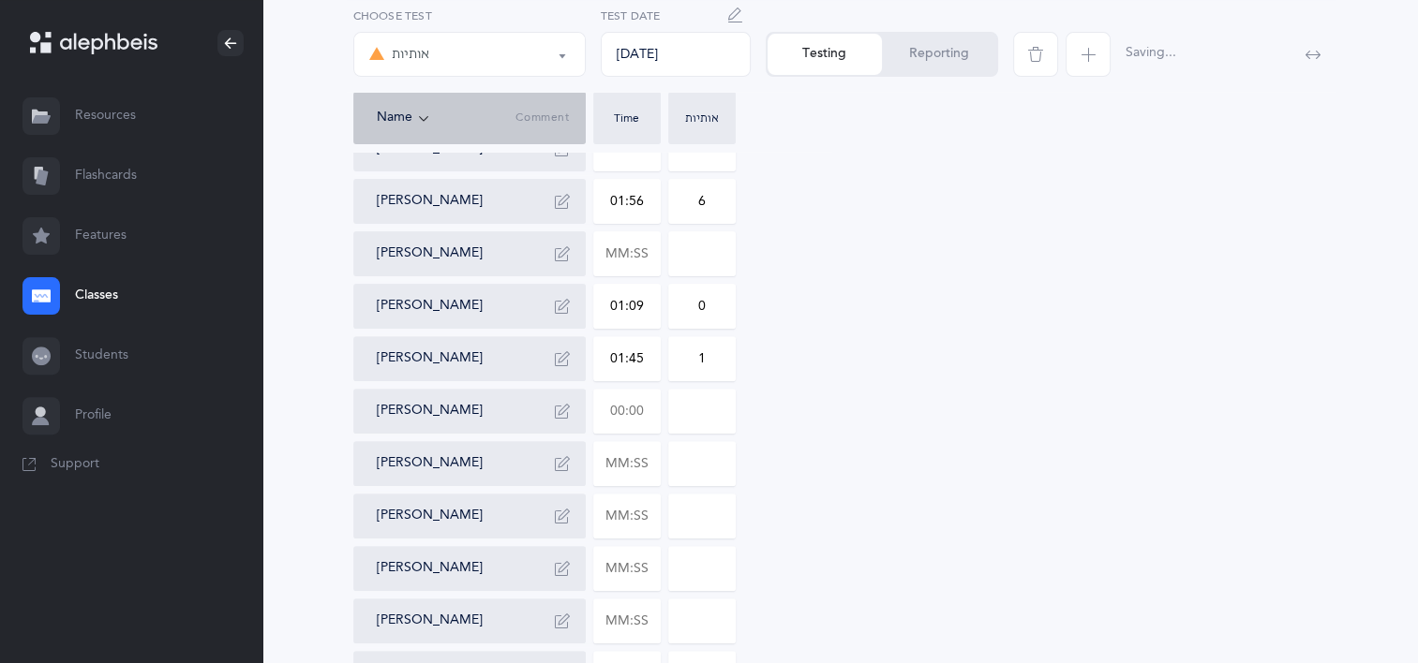
click at [646, 408] on input "text" at bounding box center [627, 411] width 66 height 43
click at [981, 232] on div "[PERSON_NAME] 01:34 2 [PERSON_NAME] [PERSON_NAME] 01:14 0 [PERSON_NAME] 02:19 6…" at bounding box center [840, 227] width 975 height 937
click at [638, 426] on input "text" at bounding box center [627, 411] width 66 height 43
type input "01:55"
type input "3"
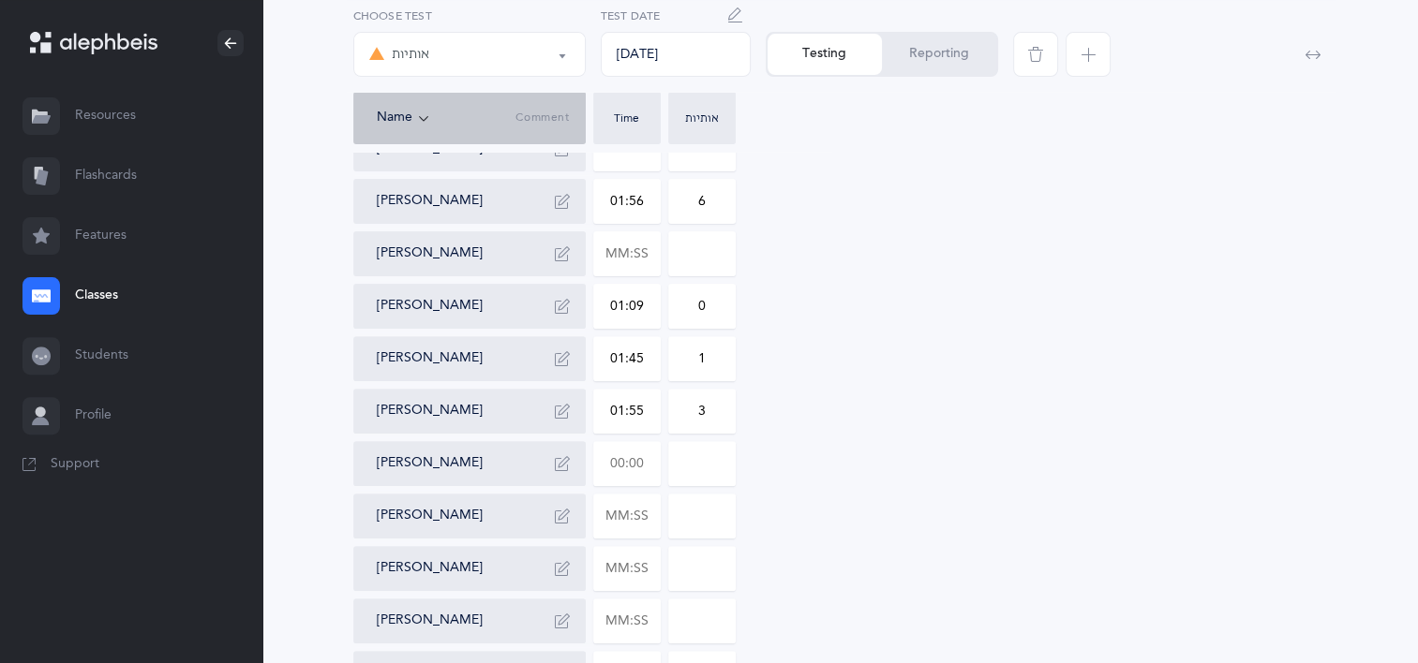
drag, startPoint x: 630, startPoint y: 462, endPoint x: 685, endPoint y: 468, distance: 55.6
click at [632, 464] on input "text" at bounding box center [627, 463] width 66 height 43
click at [645, 468] on input "text" at bounding box center [627, 463] width 66 height 43
type input "01:54"
type input "0"
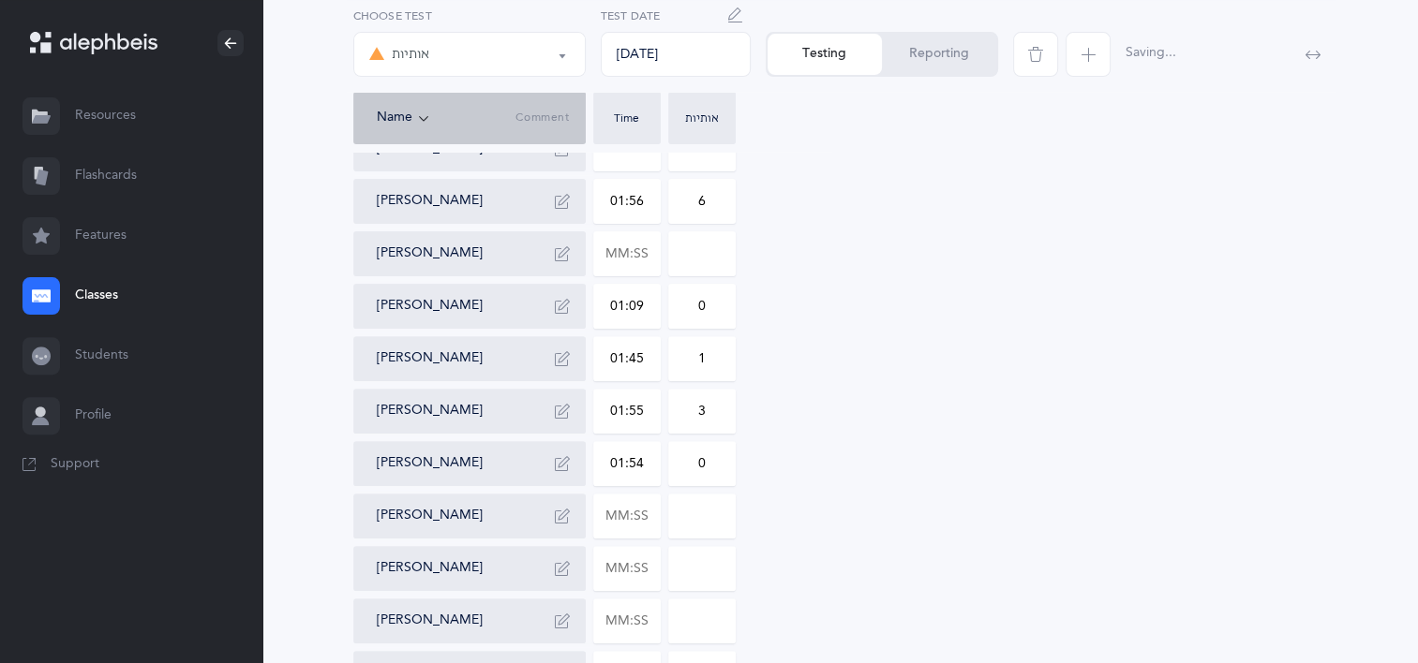
click at [721, 455] on input "0" at bounding box center [702, 463] width 66 height 43
type input "6"
click at [655, 520] on input "text" at bounding box center [627, 516] width 66 height 43
type input "02:34"
click at [683, 514] on input "0" at bounding box center [702, 516] width 66 height 43
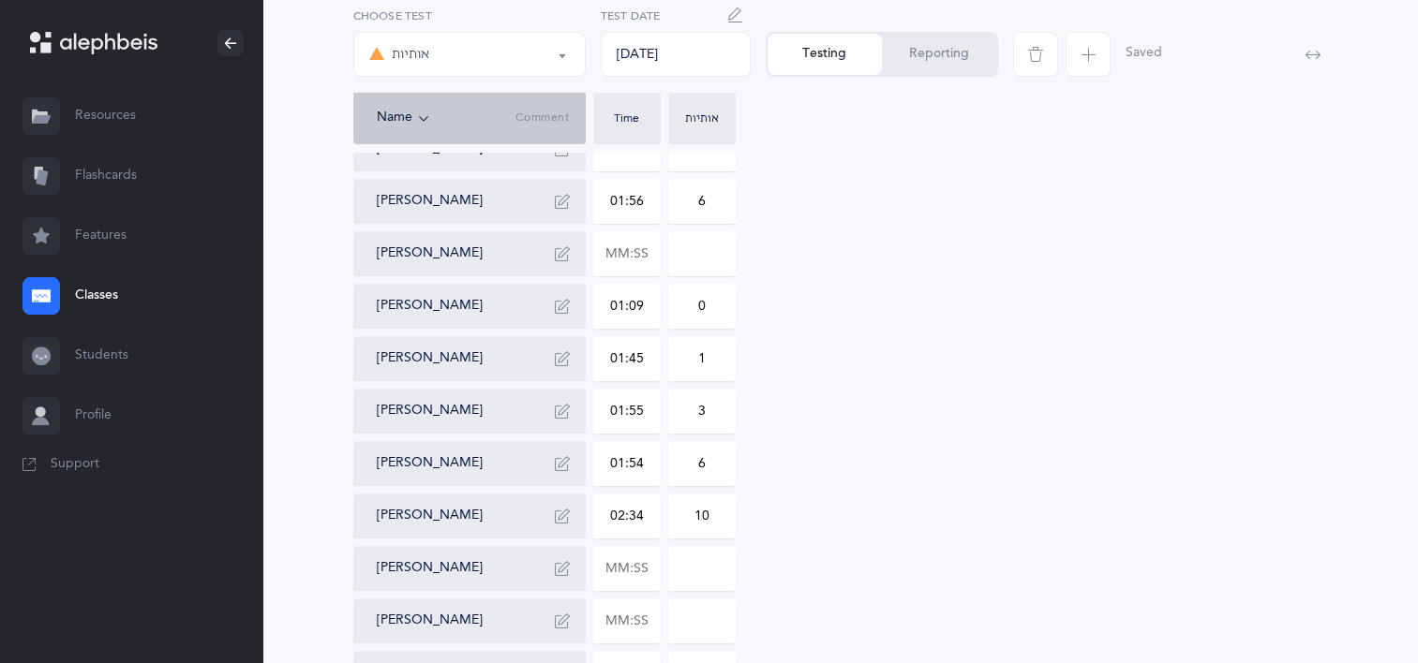
type input "10"
click at [652, 559] on input "text" at bounding box center [627, 568] width 66 height 43
type input "01:13"
type input "0"
click at [640, 618] on input "text" at bounding box center [627, 621] width 66 height 43
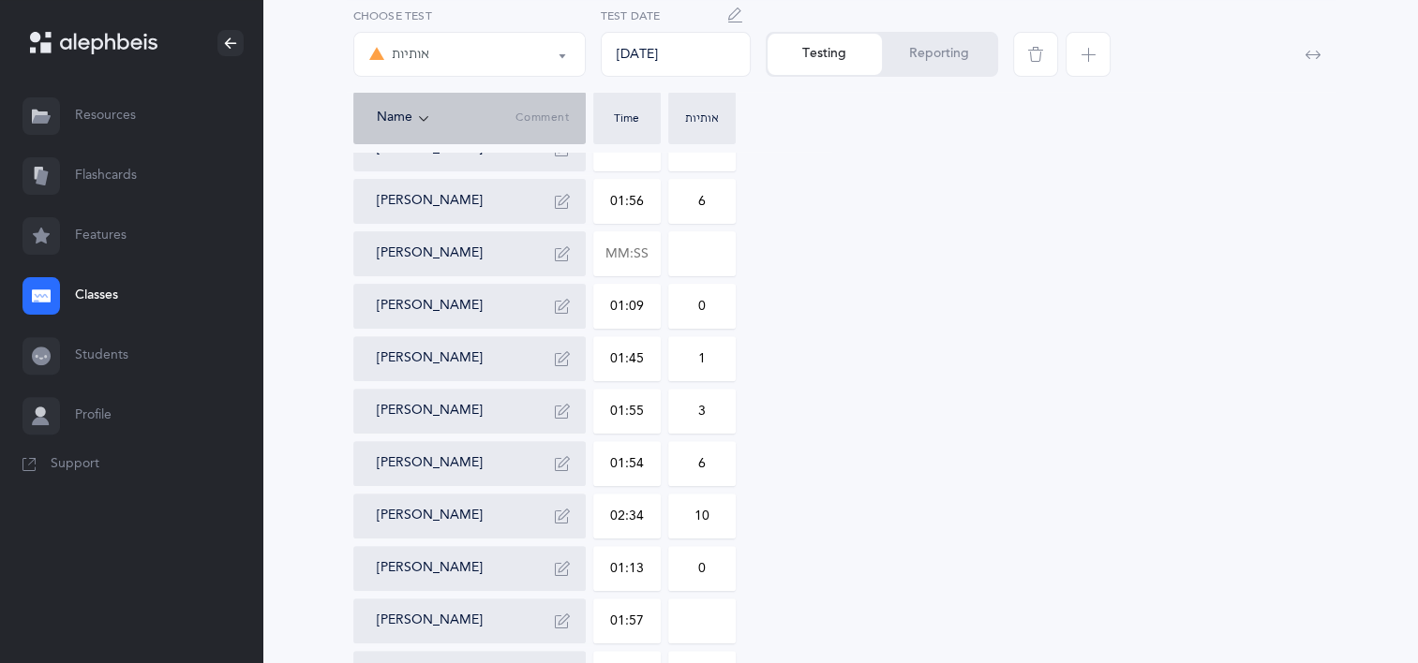
type input "01:57"
click at [714, 626] on input "0" at bounding box center [702, 621] width 66 height 43
type input "0"
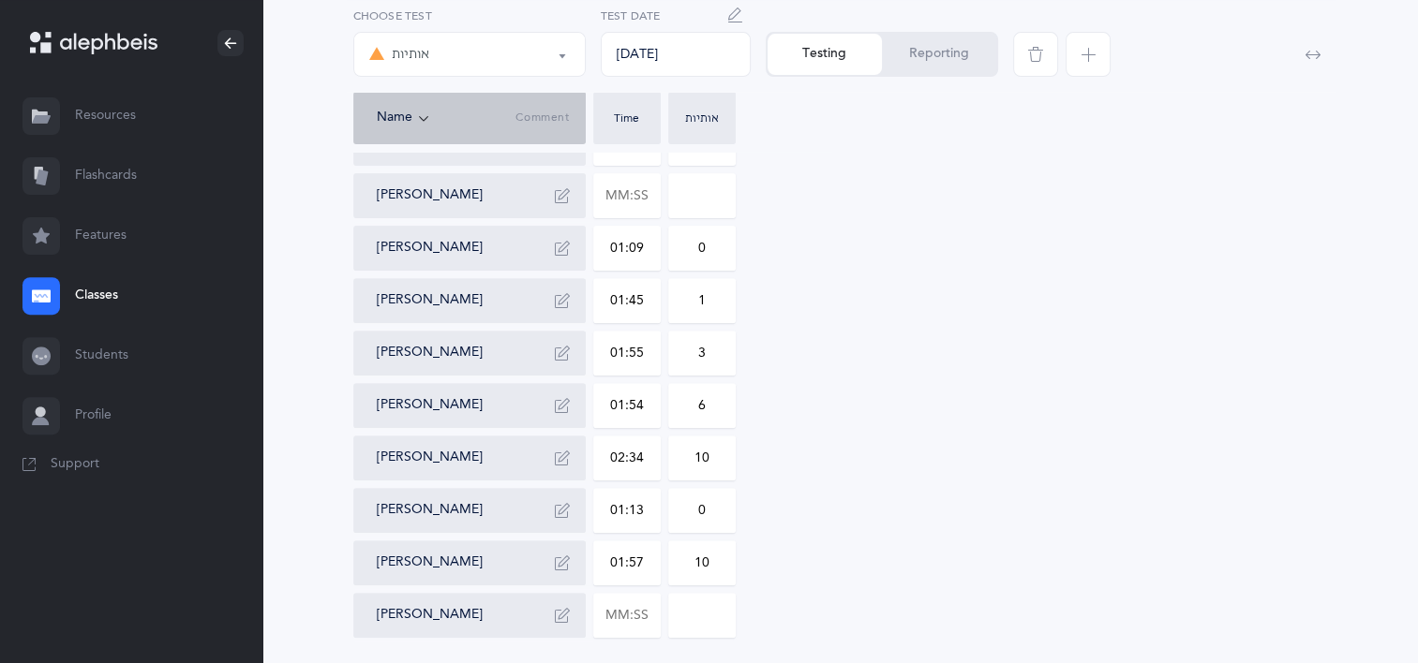
scroll to position [685, 0]
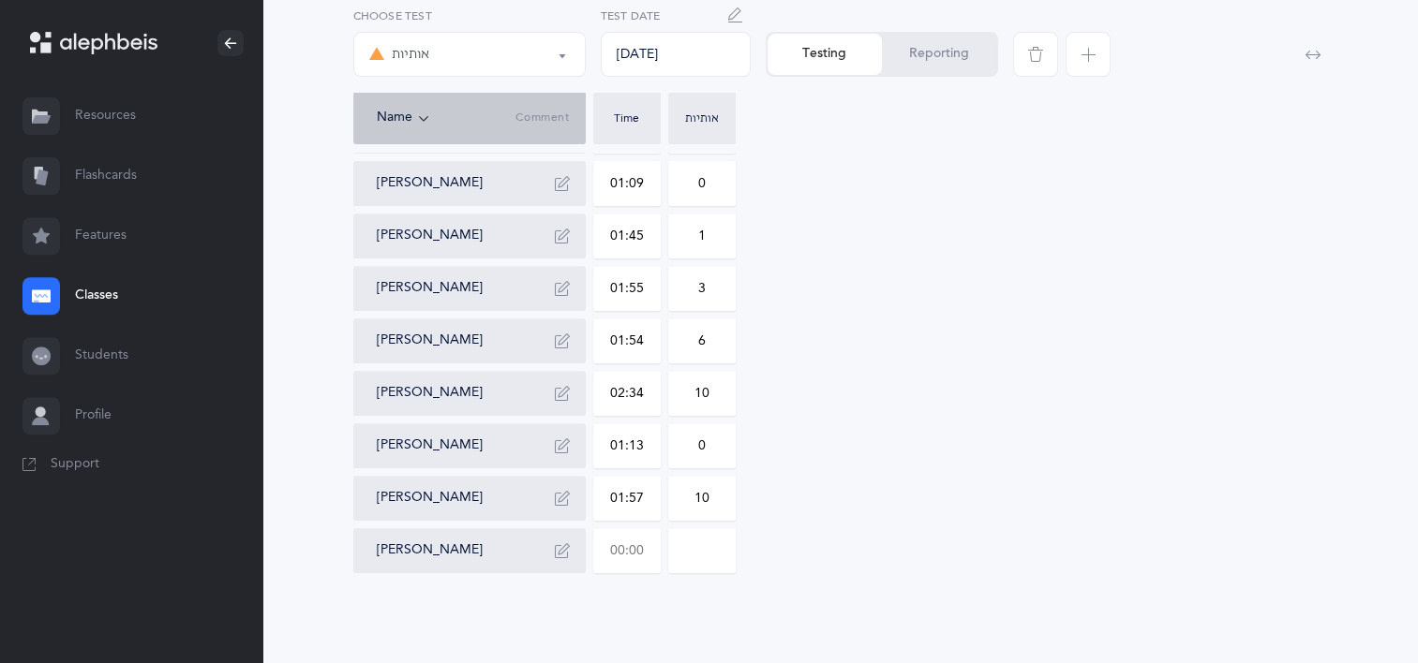
type input "10"
click at [637, 551] on input "text" at bounding box center [627, 550] width 66 height 43
type input "03:23"
type input "10"
